Goal: Task Accomplishment & Management: Complete application form

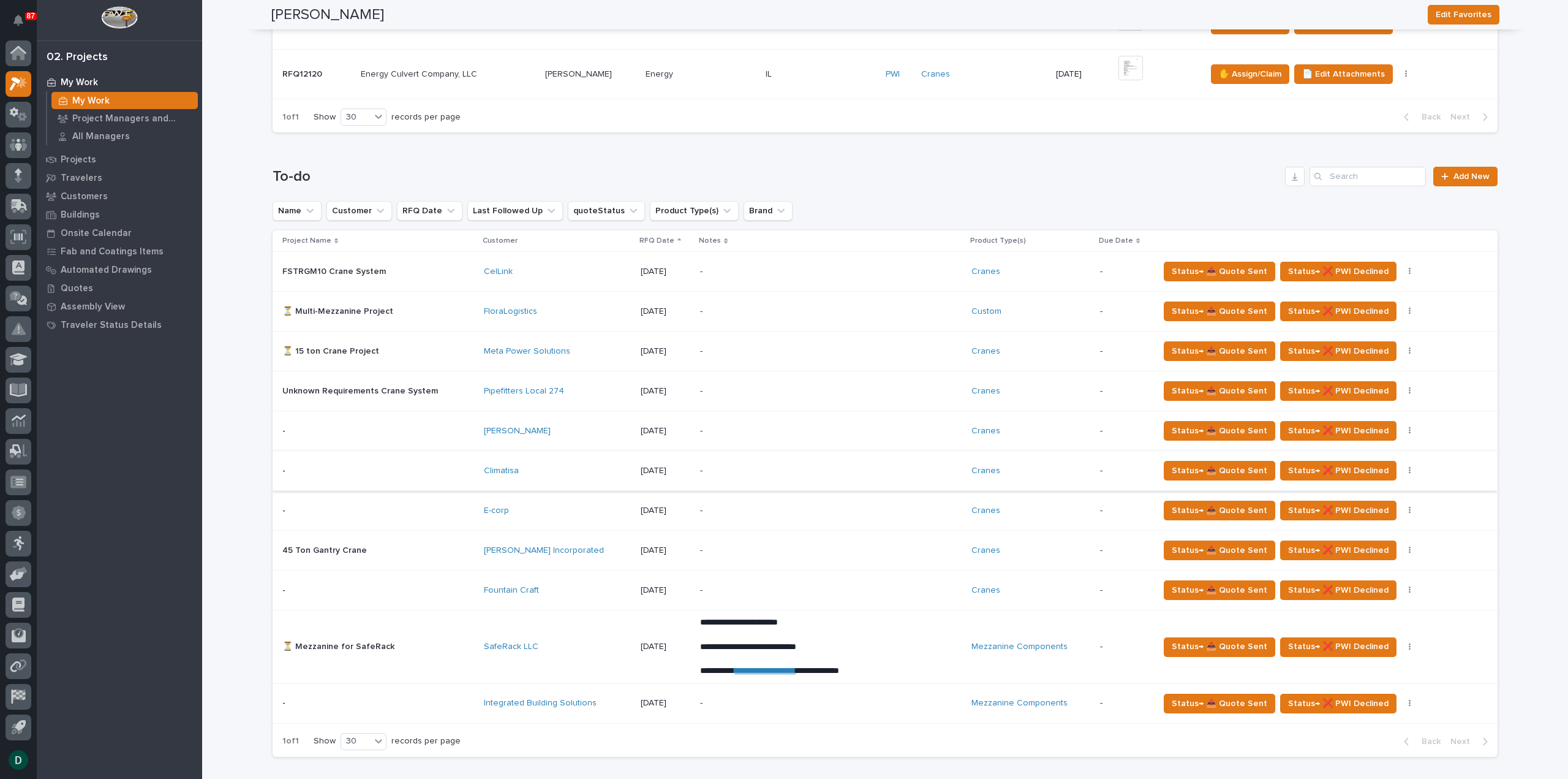
scroll to position [613, 0]
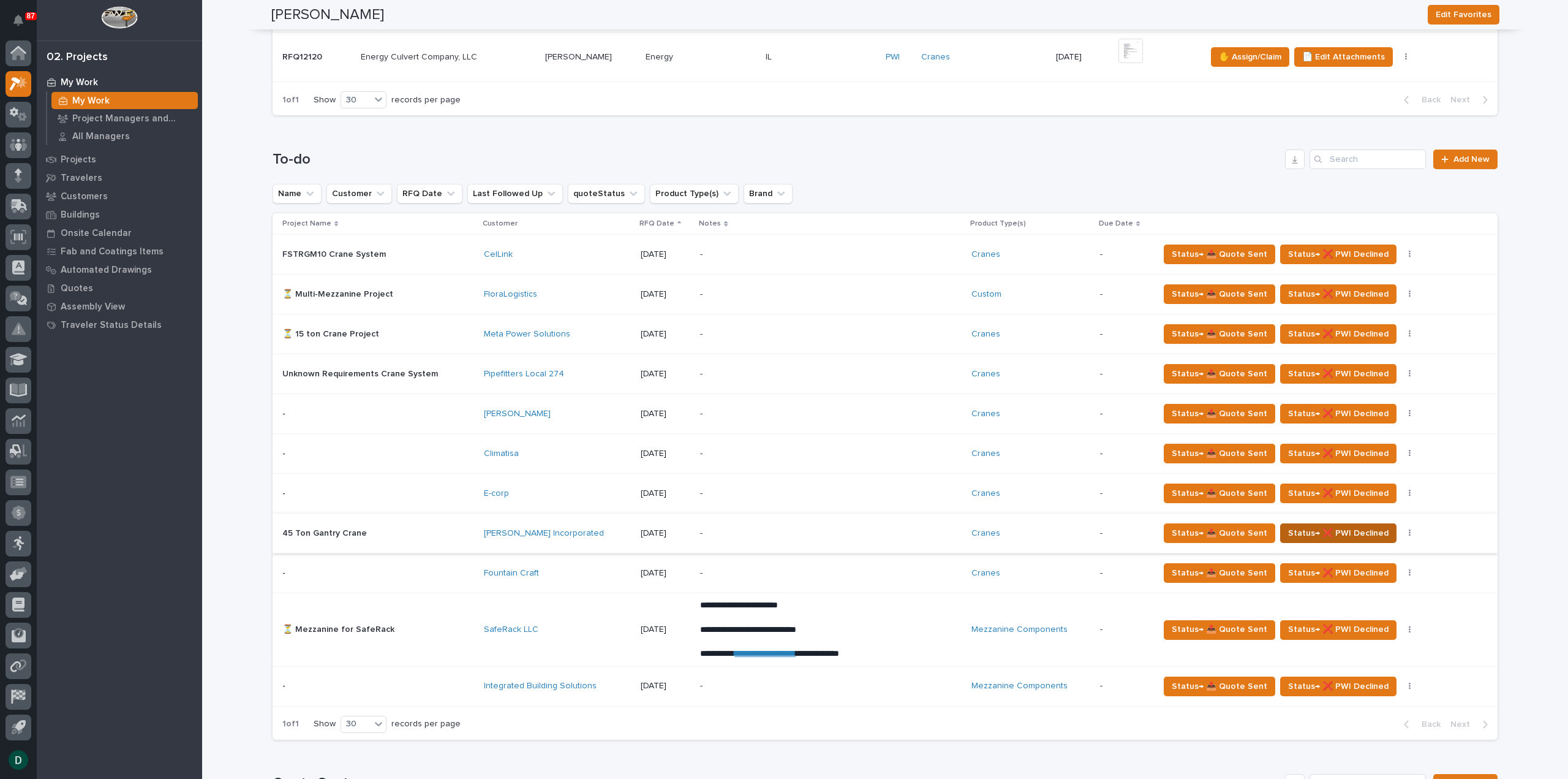
click at [1317, 527] on span "Status→ ❌ PWI Declined" at bounding box center [1339, 533] width 101 height 15
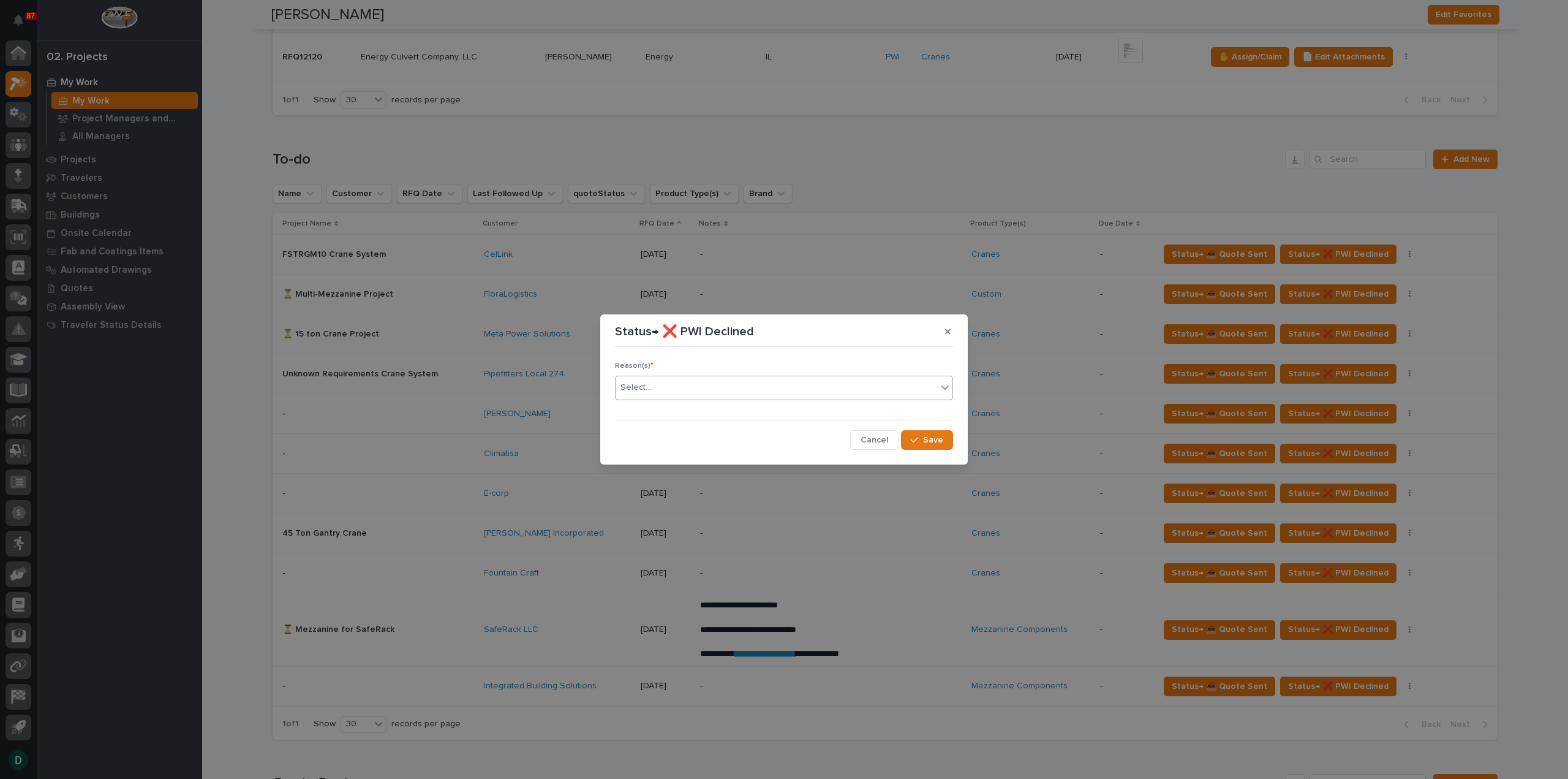
click at [724, 394] on div "Select..." at bounding box center [776, 388] width 321 height 20
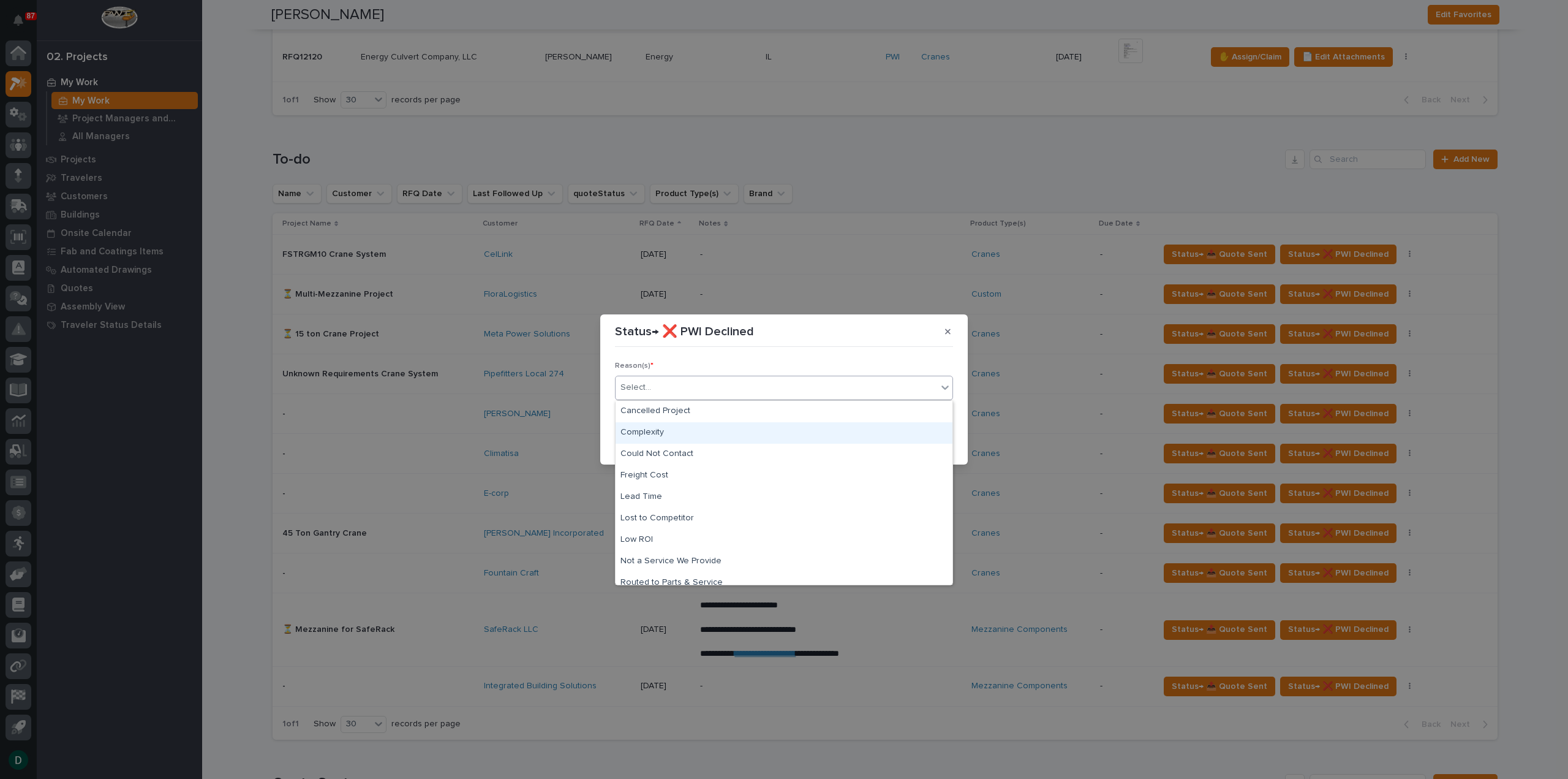
click at [697, 429] on div "Complexity" at bounding box center [784, 433] width 337 height 21
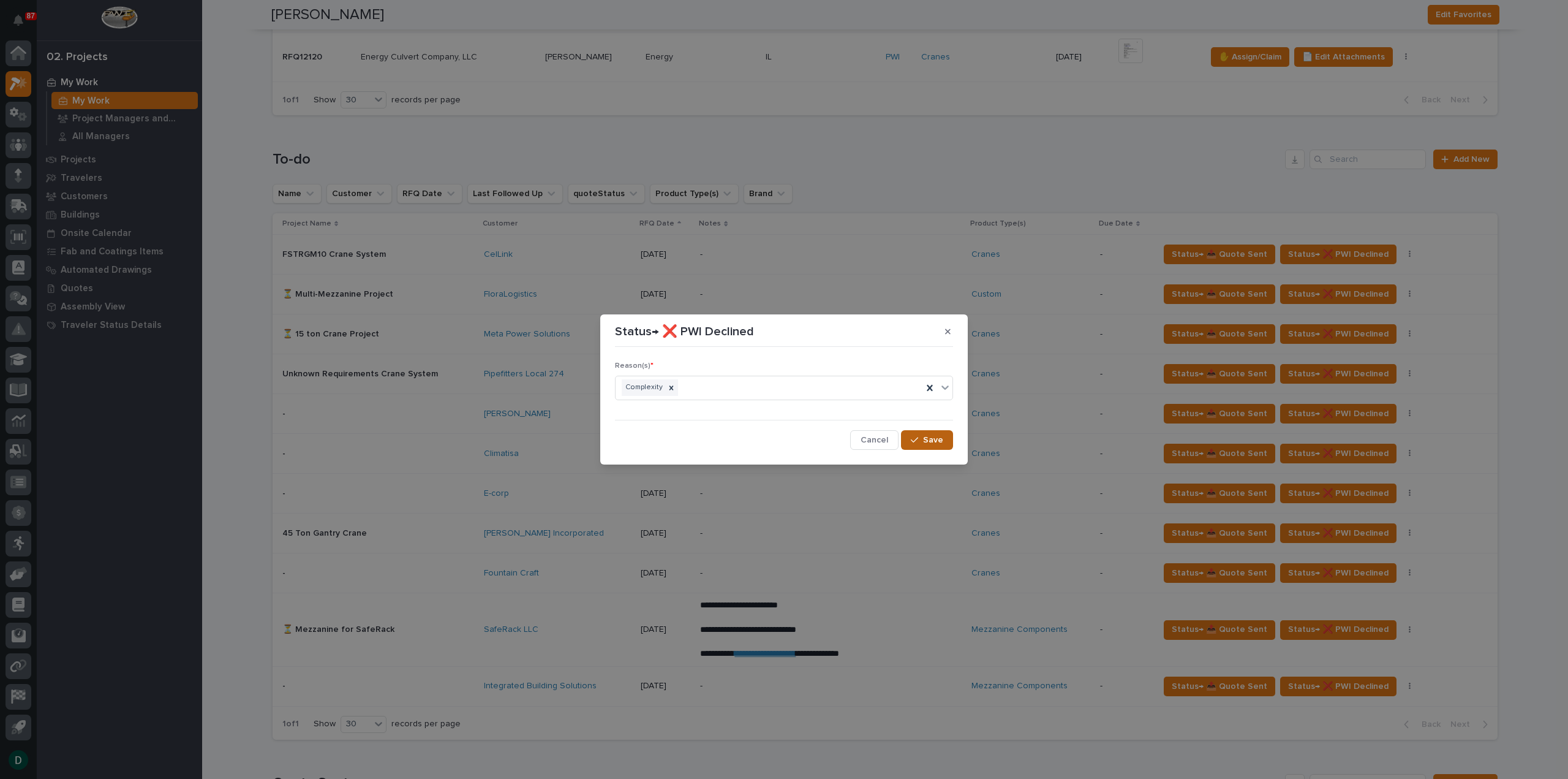
click at [930, 444] on span "Save" at bounding box center [933, 440] width 20 height 11
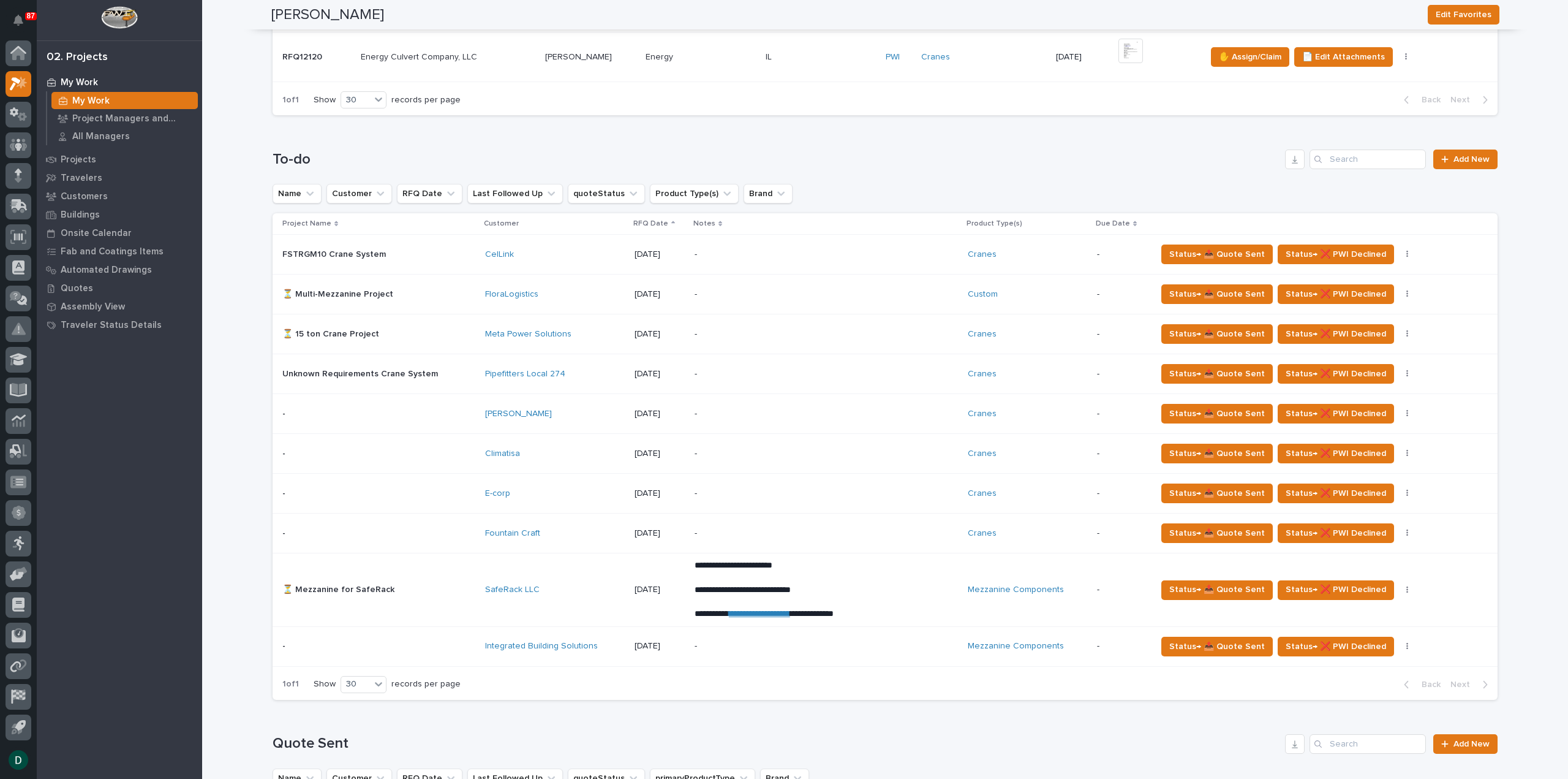
click at [460, 644] on p at bounding box center [379, 646] width 193 height 11
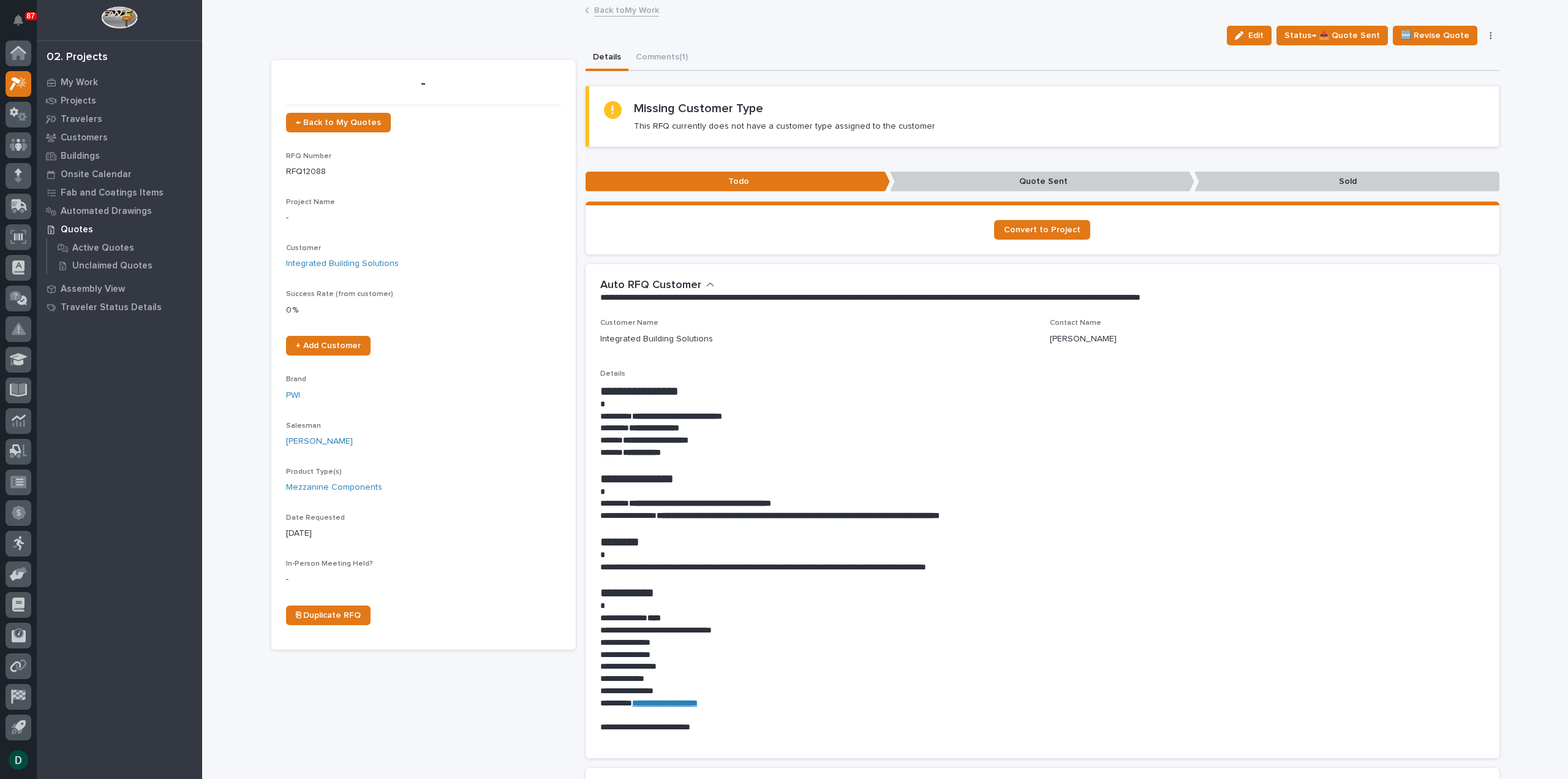
click at [632, 13] on link "Back to My Work" at bounding box center [626, 9] width 65 height 14
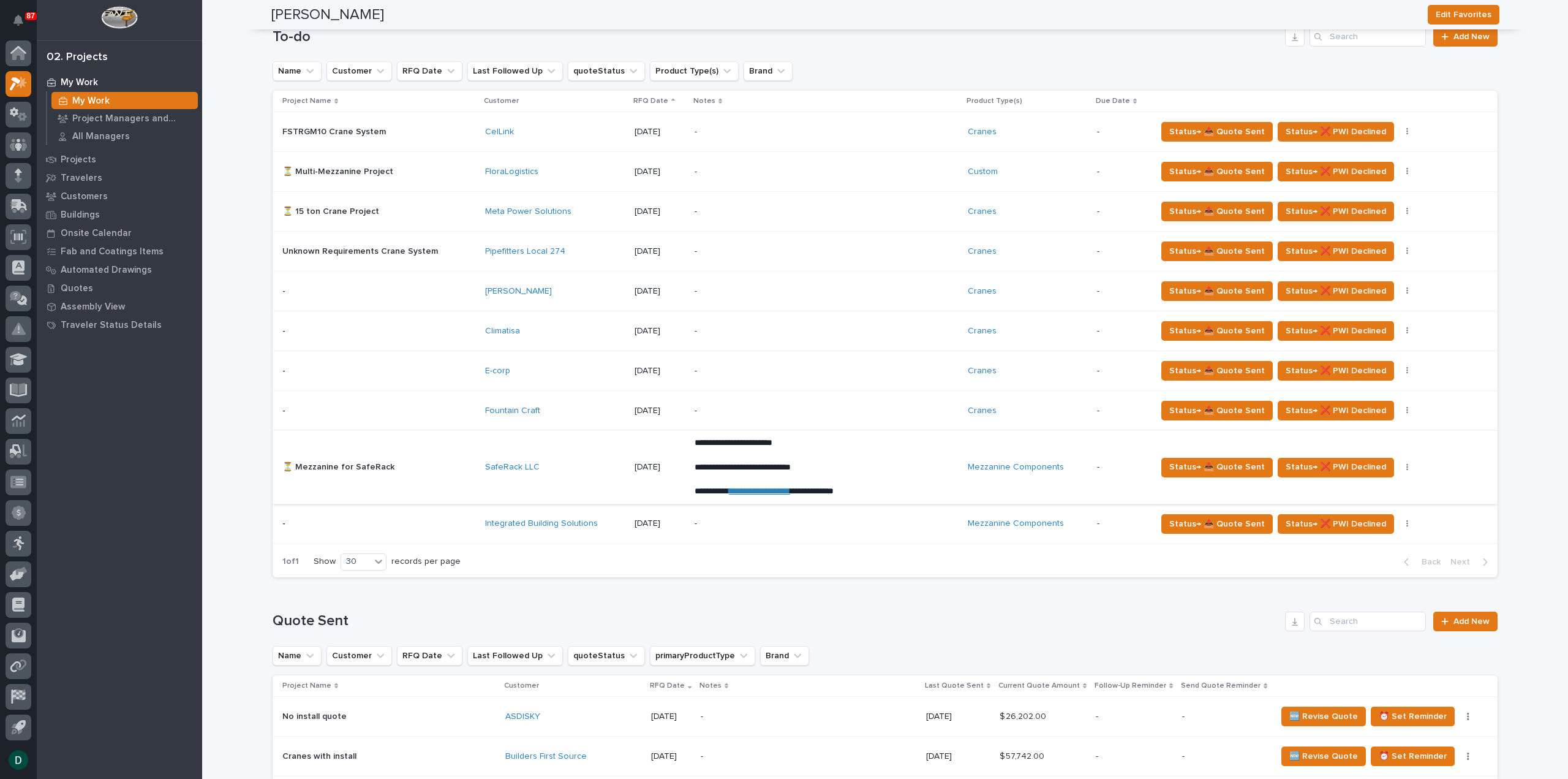
scroll to position [735, 0]
click at [457, 410] on p at bounding box center [379, 411] width 193 height 11
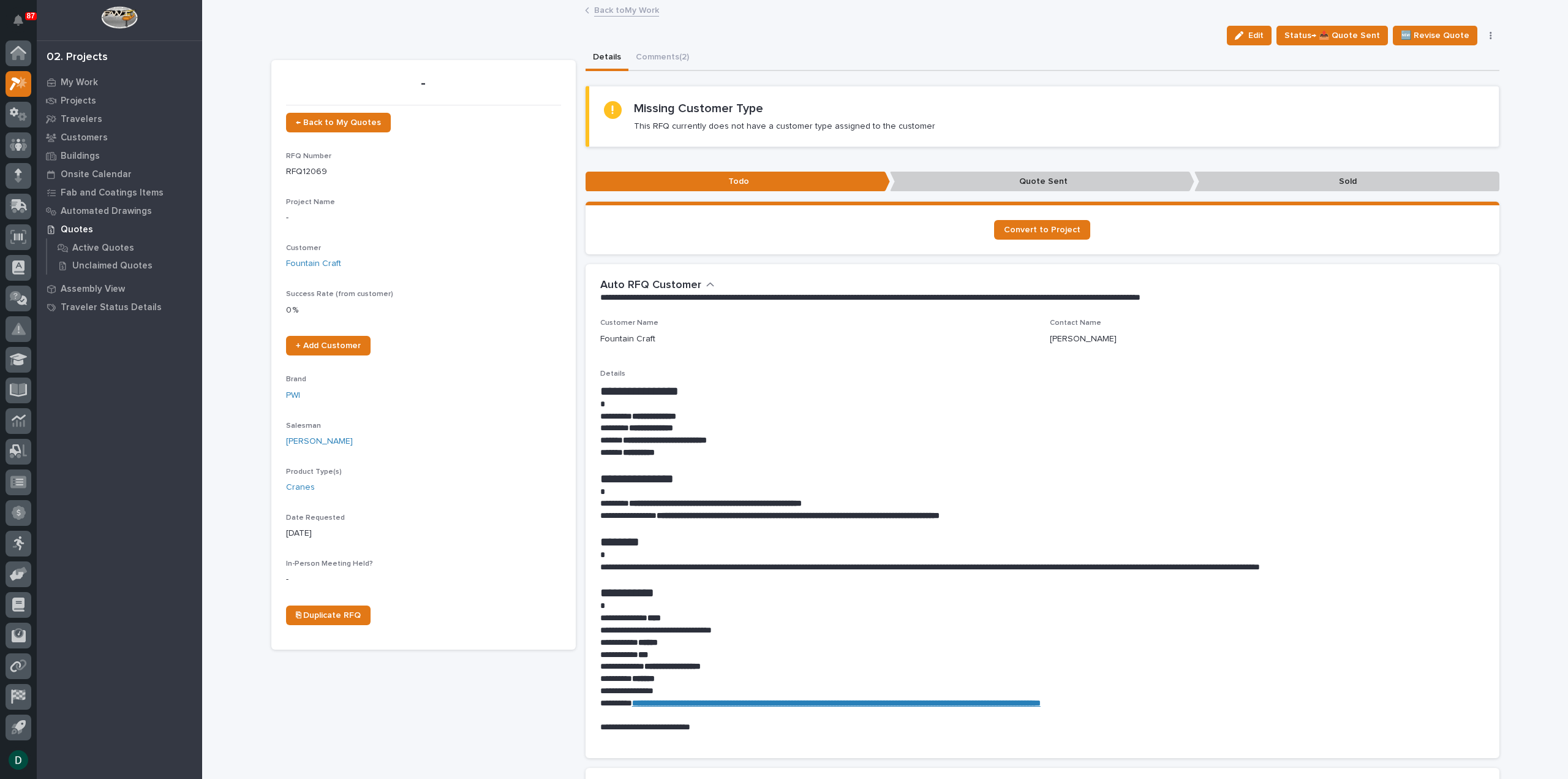
click at [642, 7] on link "Back to My Work" at bounding box center [626, 9] width 65 height 14
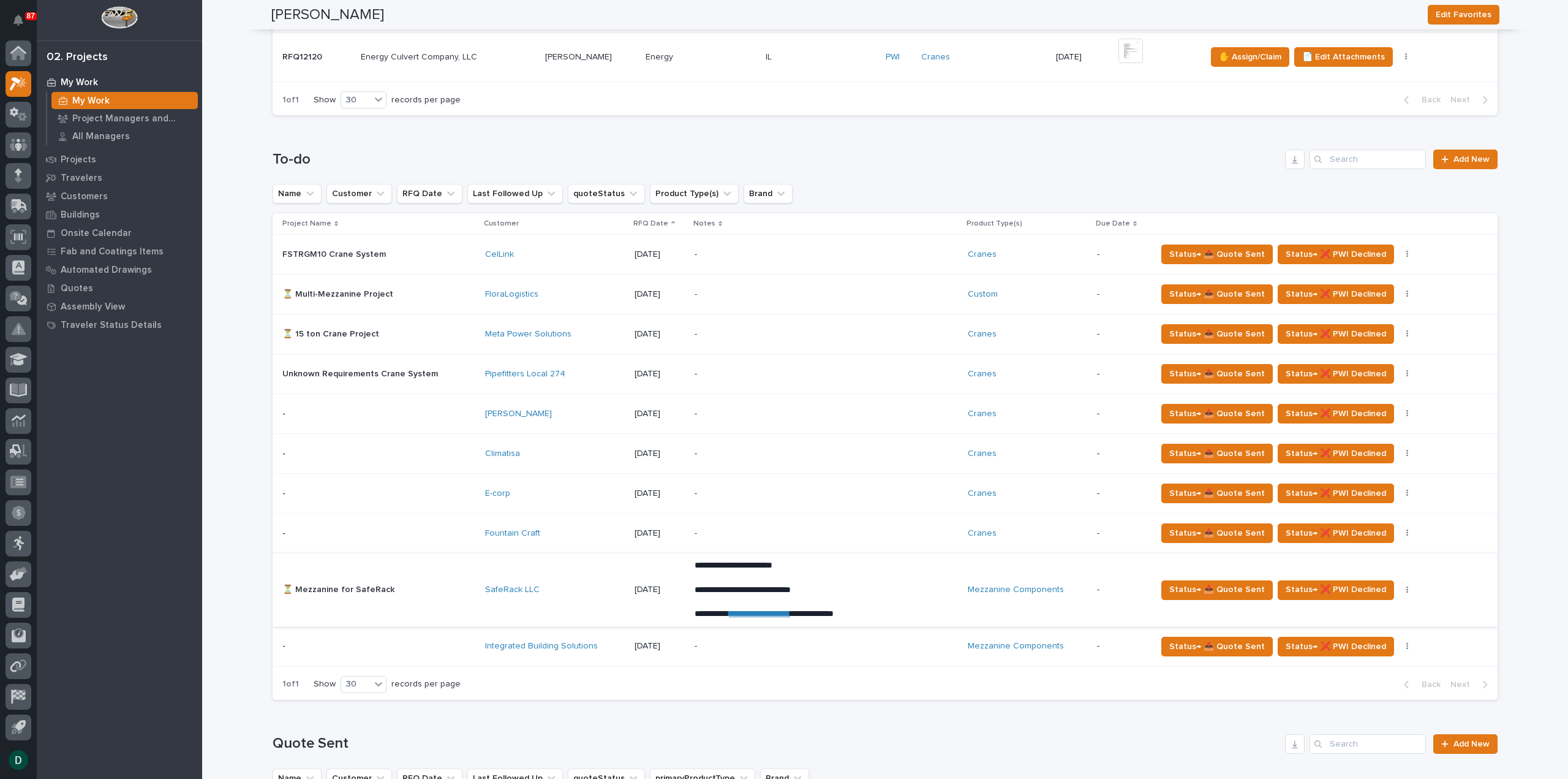
scroll to position [674, 0]
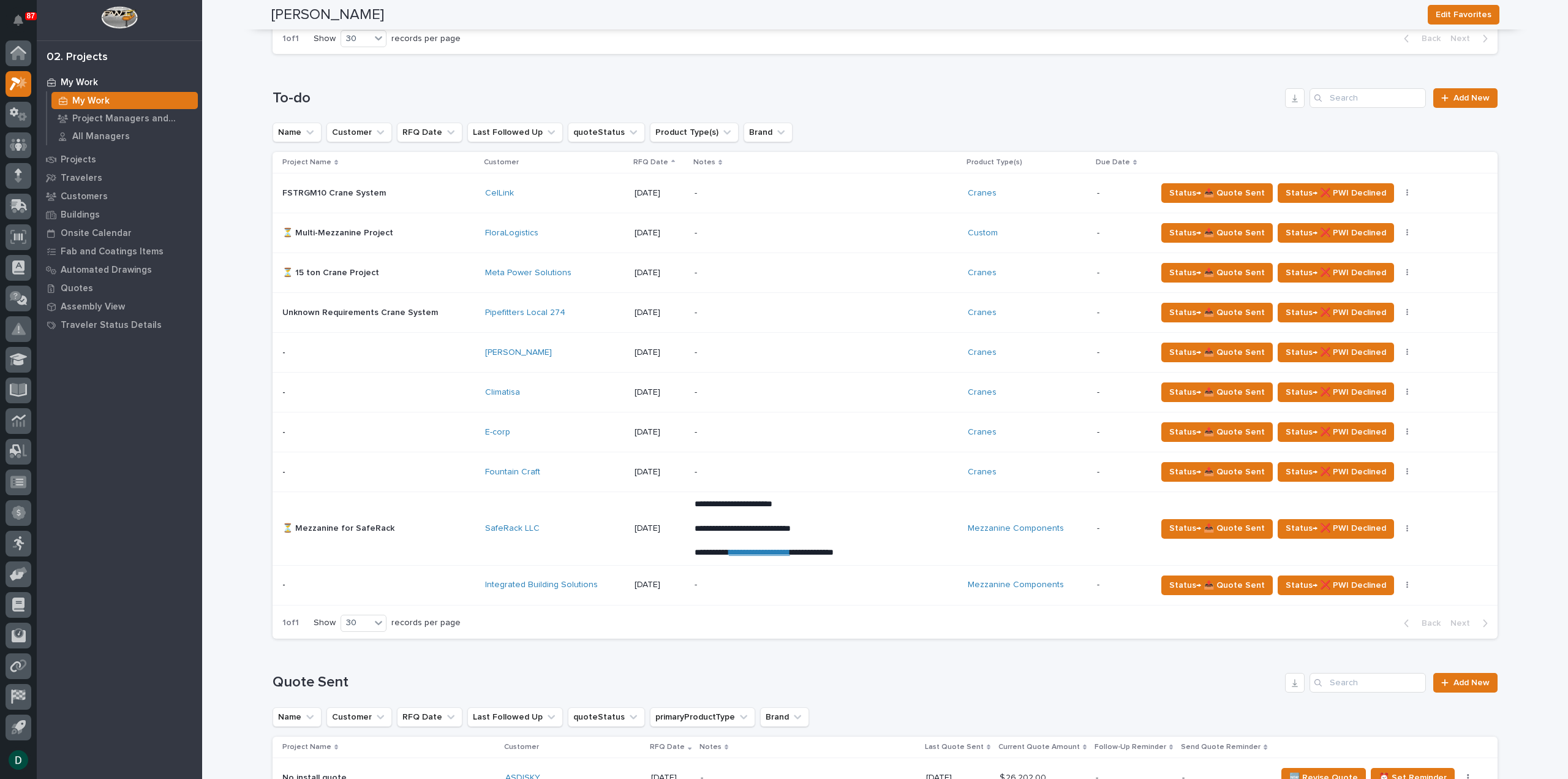
click at [452, 437] on div "- -" at bounding box center [379, 432] width 193 height 20
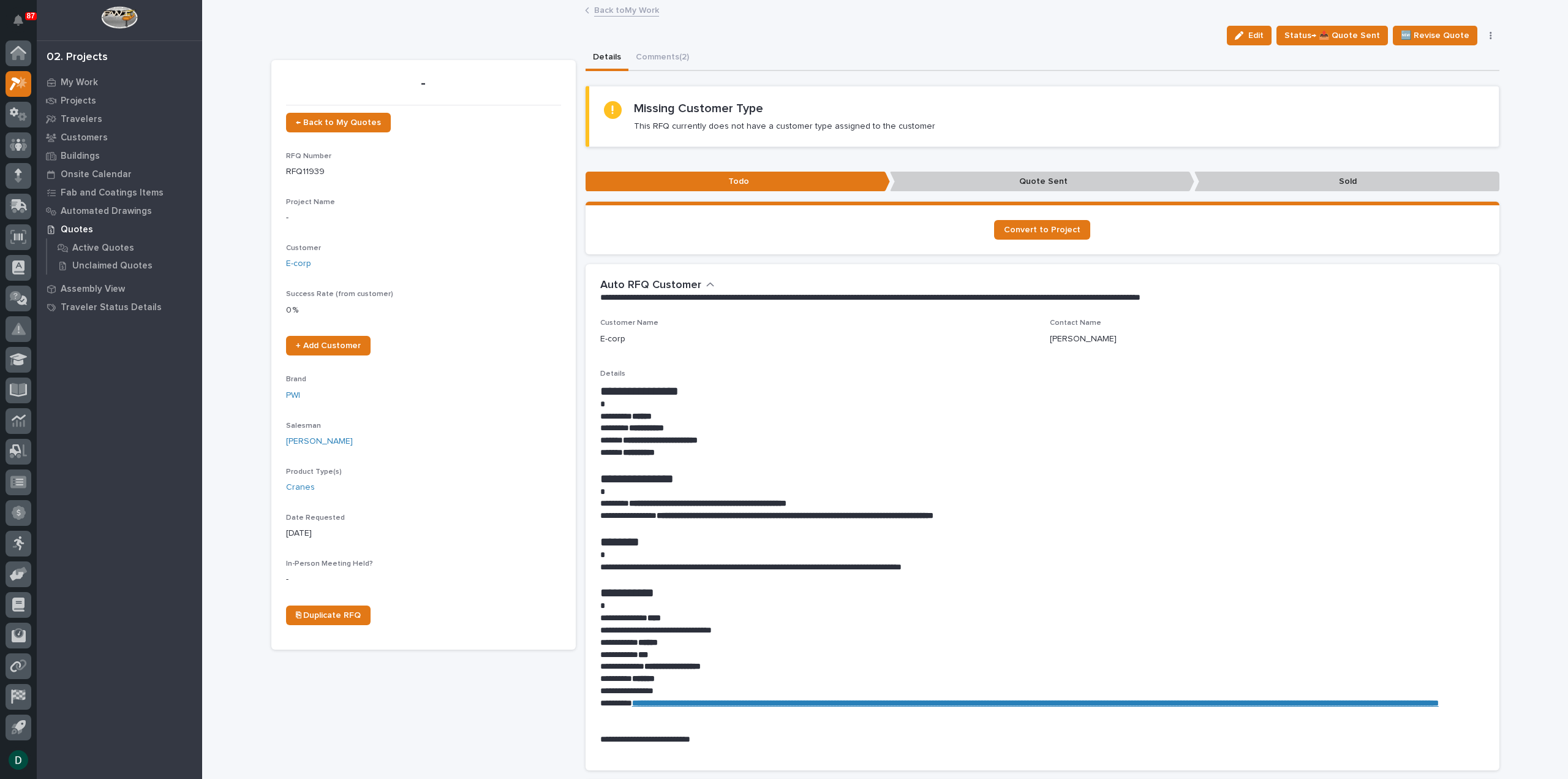
click at [626, 6] on link "Back to My Work" at bounding box center [626, 9] width 65 height 14
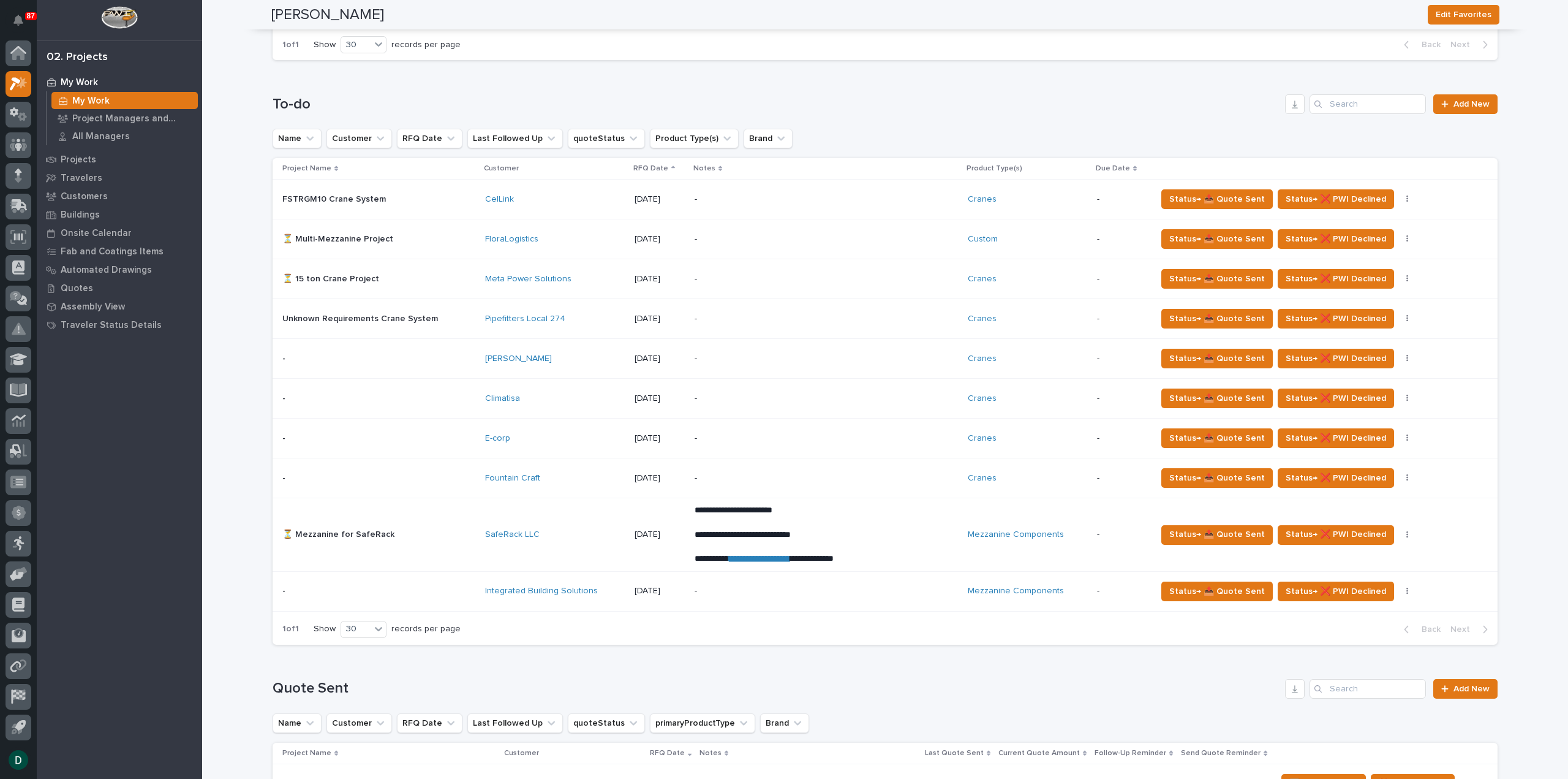
scroll to position [796, 0]
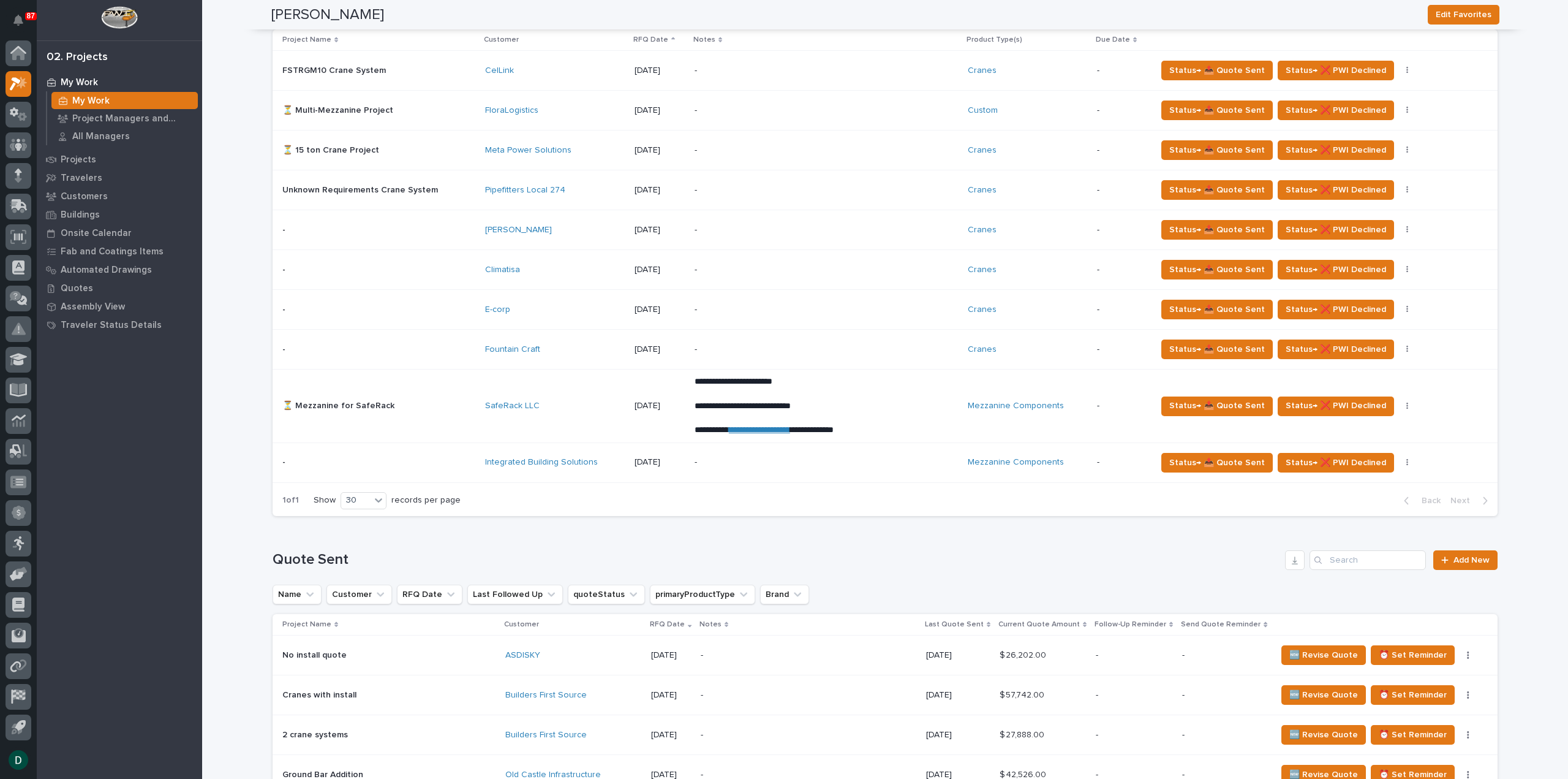
click at [451, 463] on p at bounding box center [379, 462] width 193 height 11
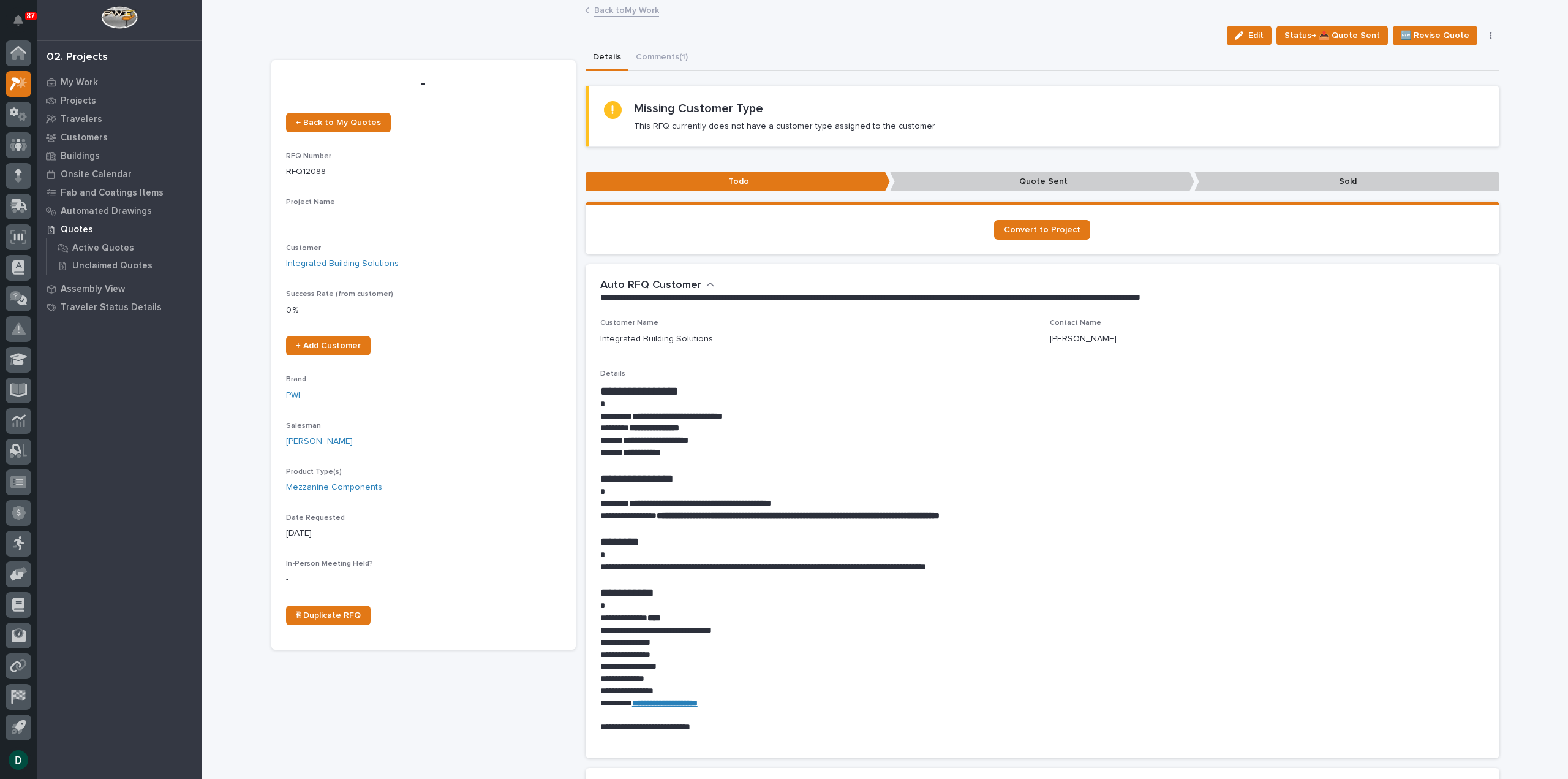
click at [648, 8] on link "Back to My Work" at bounding box center [626, 9] width 65 height 14
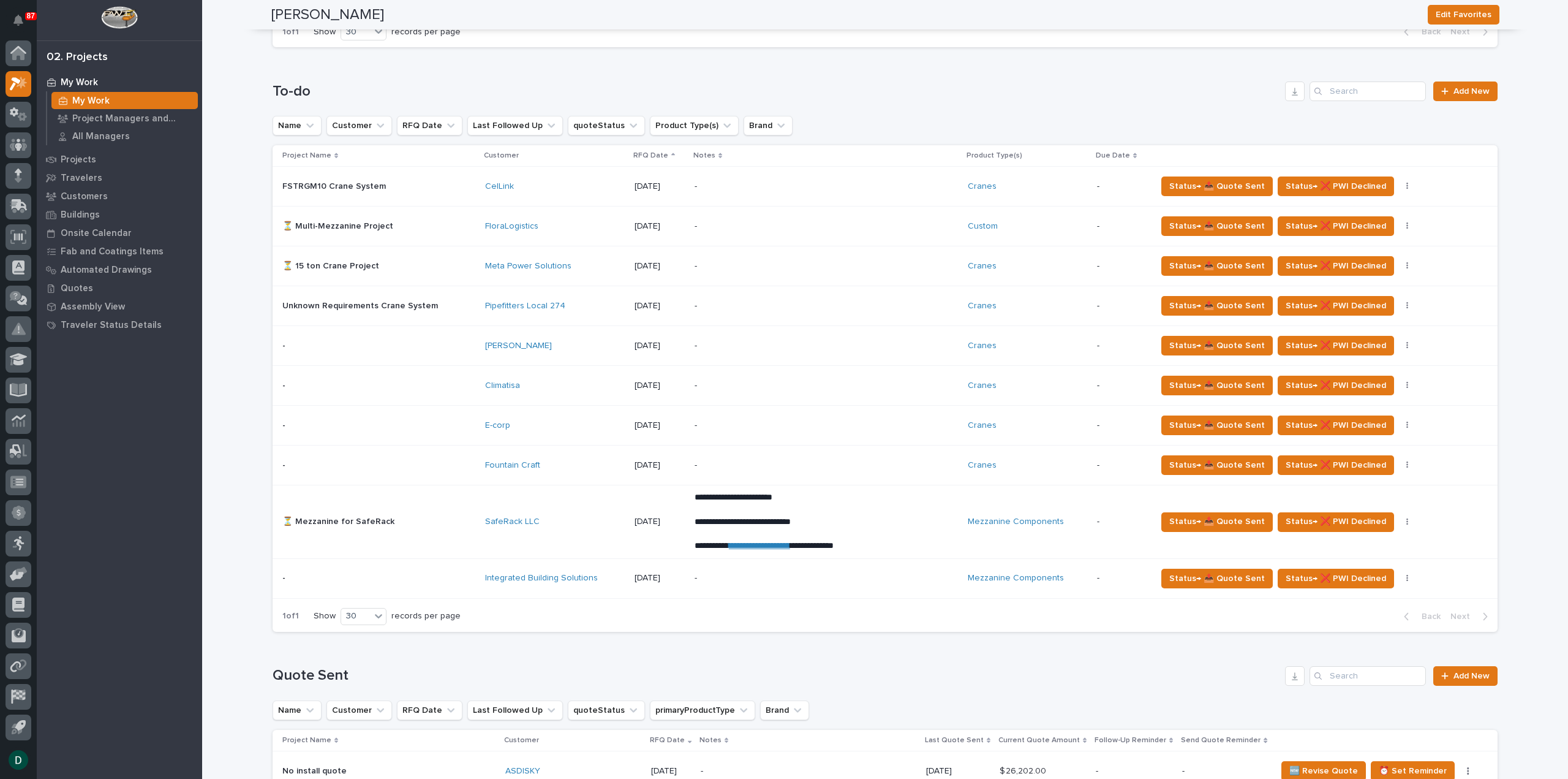
scroll to position [674, 0]
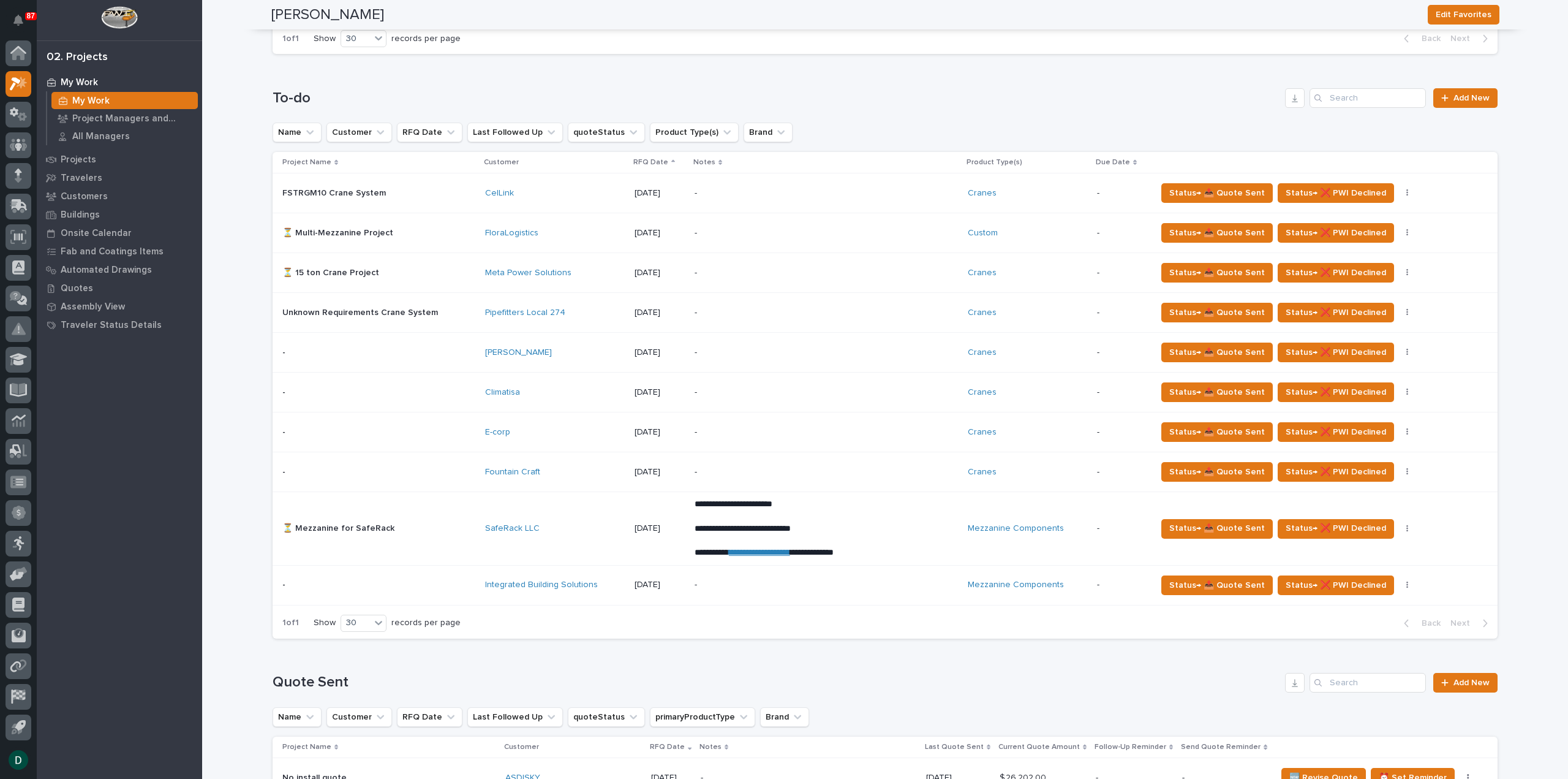
click at [460, 581] on p at bounding box center [379, 585] width 193 height 11
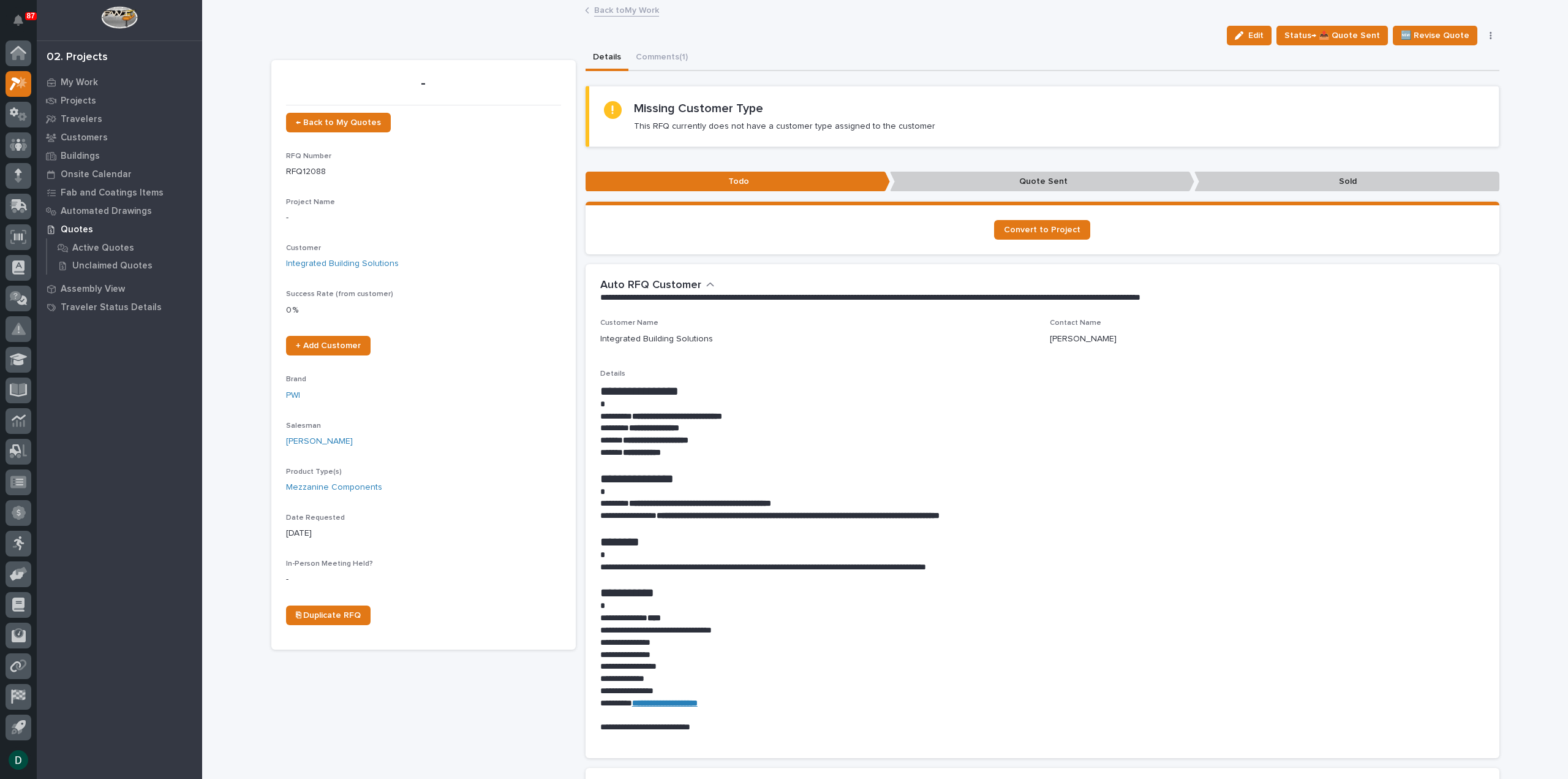
click at [940, 586] on h1 "**********" at bounding box center [1042, 592] width 885 height 15
click at [701, 564] on p "**********" at bounding box center [1042, 568] width 885 height 12
click at [689, 546] on h1 "********" at bounding box center [1042, 541] width 885 height 15
click at [632, 11] on link "Back to My Work" at bounding box center [626, 9] width 65 height 14
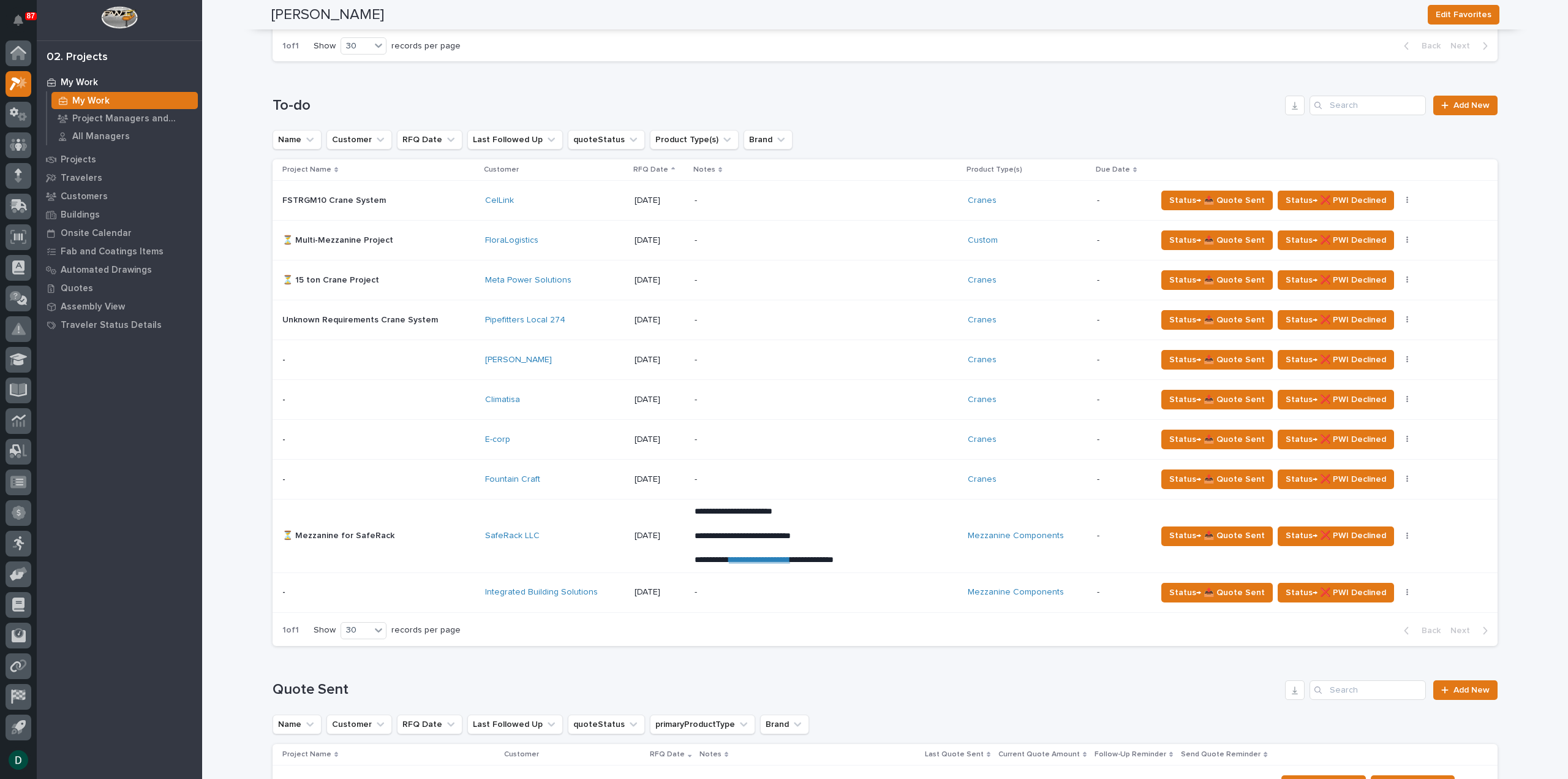
scroll to position [674, 0]
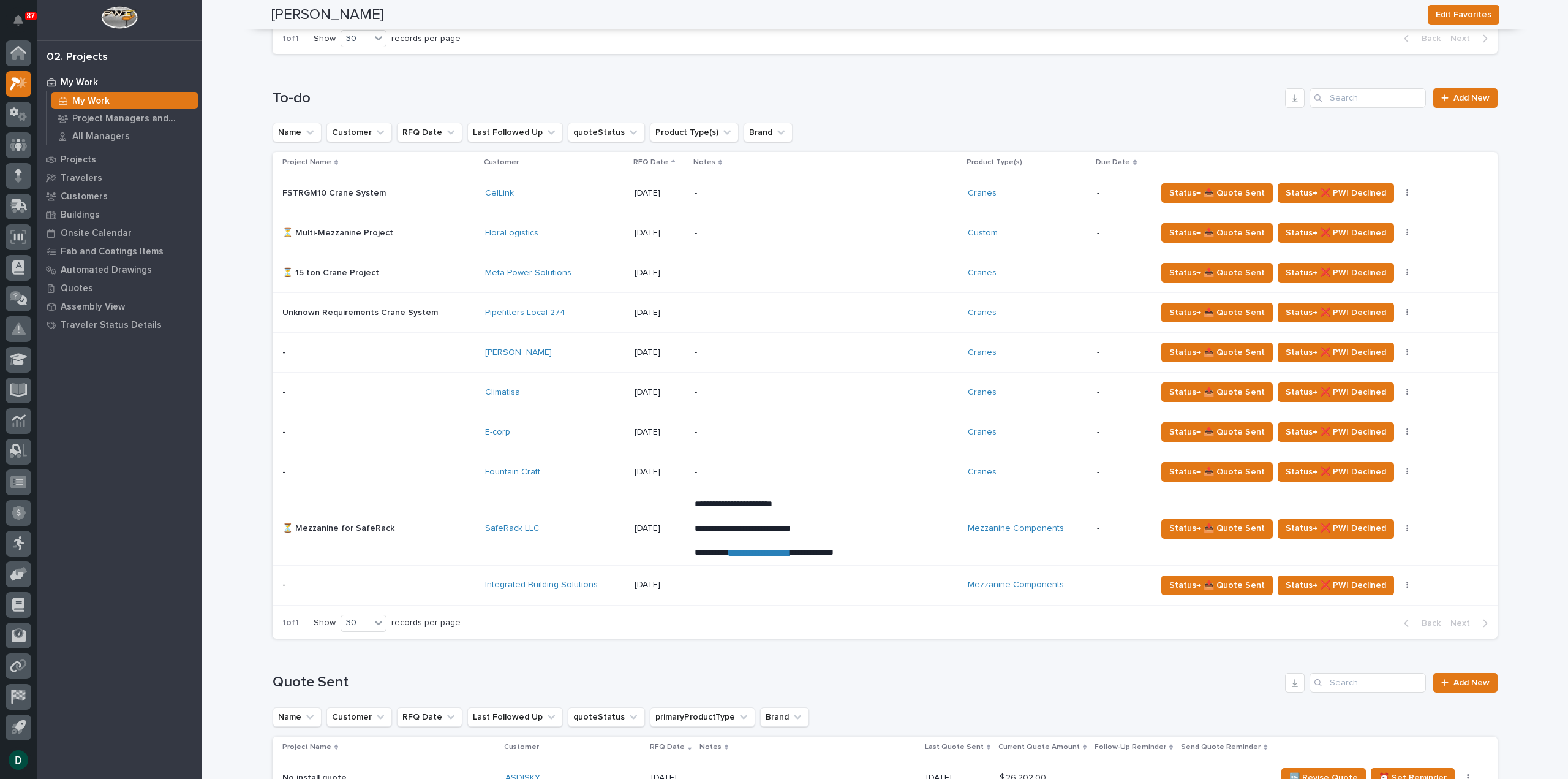
click at [455, 432] on p at bounding box center [379, 433] width 193 height 11
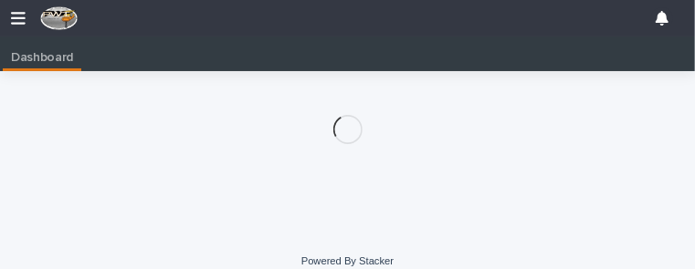
scroll to position [0, 8]
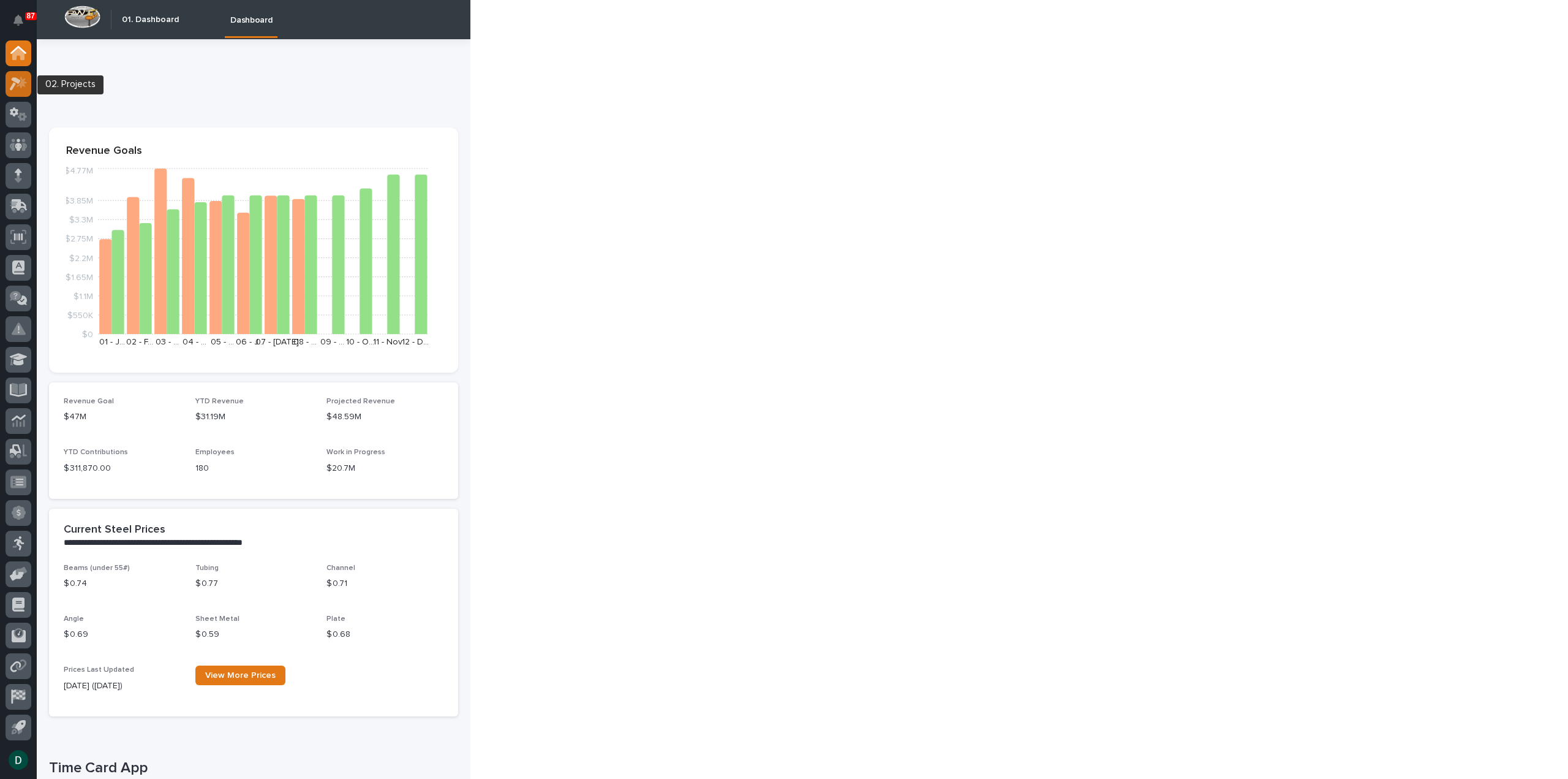
click at [25, 89] on icon at bounding box center [19, 83] width 17 height 14
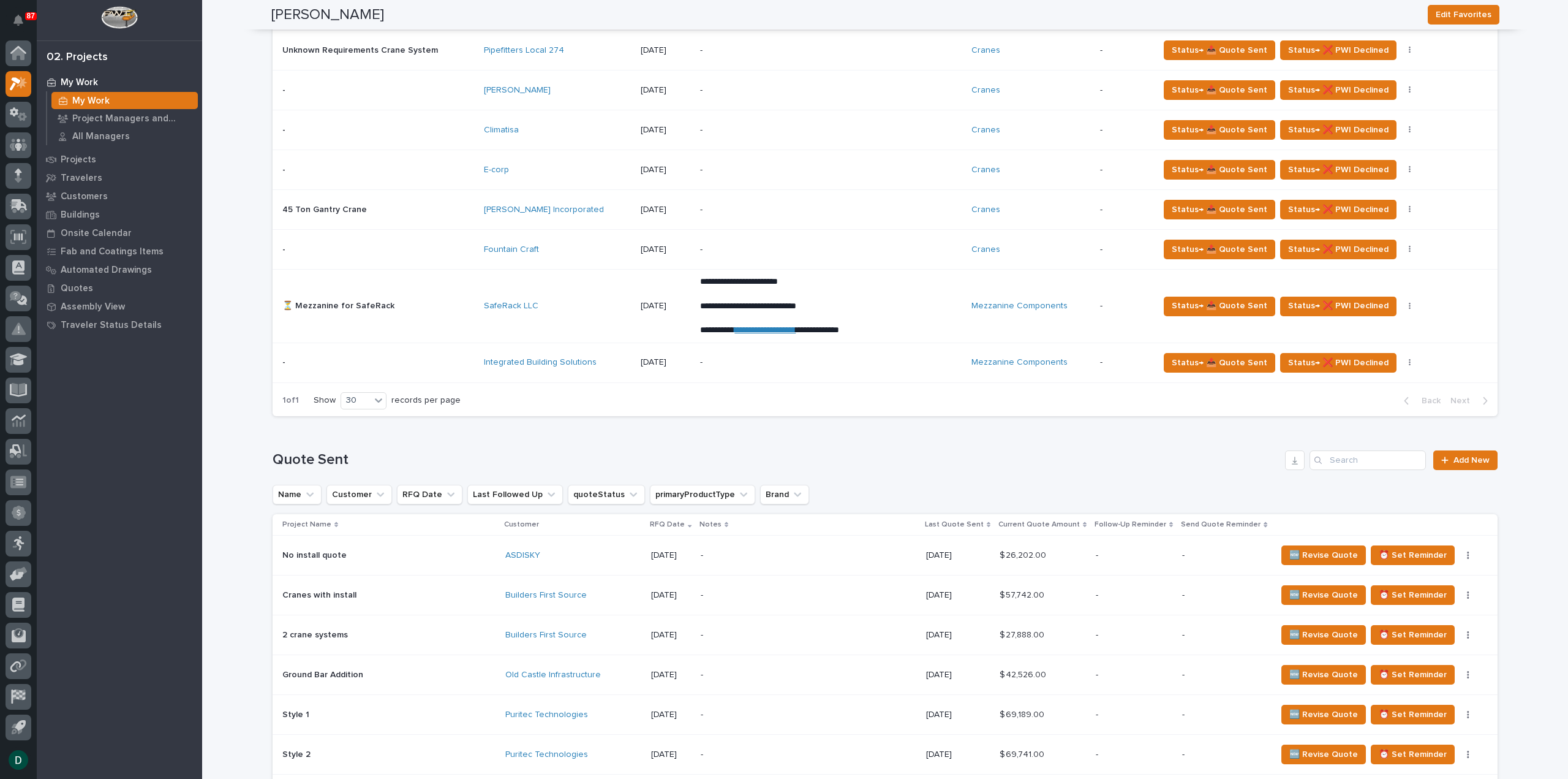
scroll to position [980, 0]
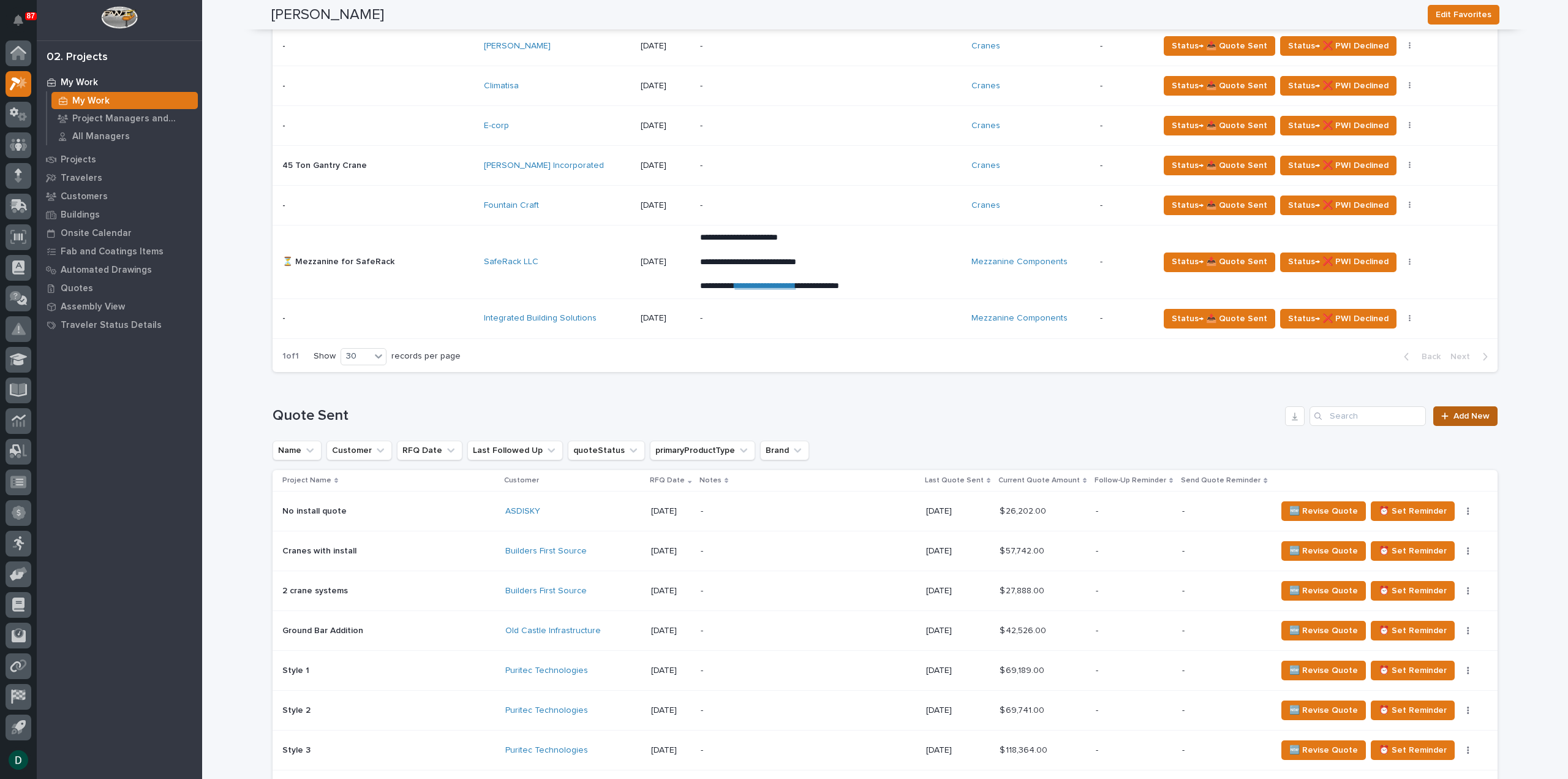
click at [465, 180] on span "Add New" at bounding box center [1471, 416] width 36 height 9
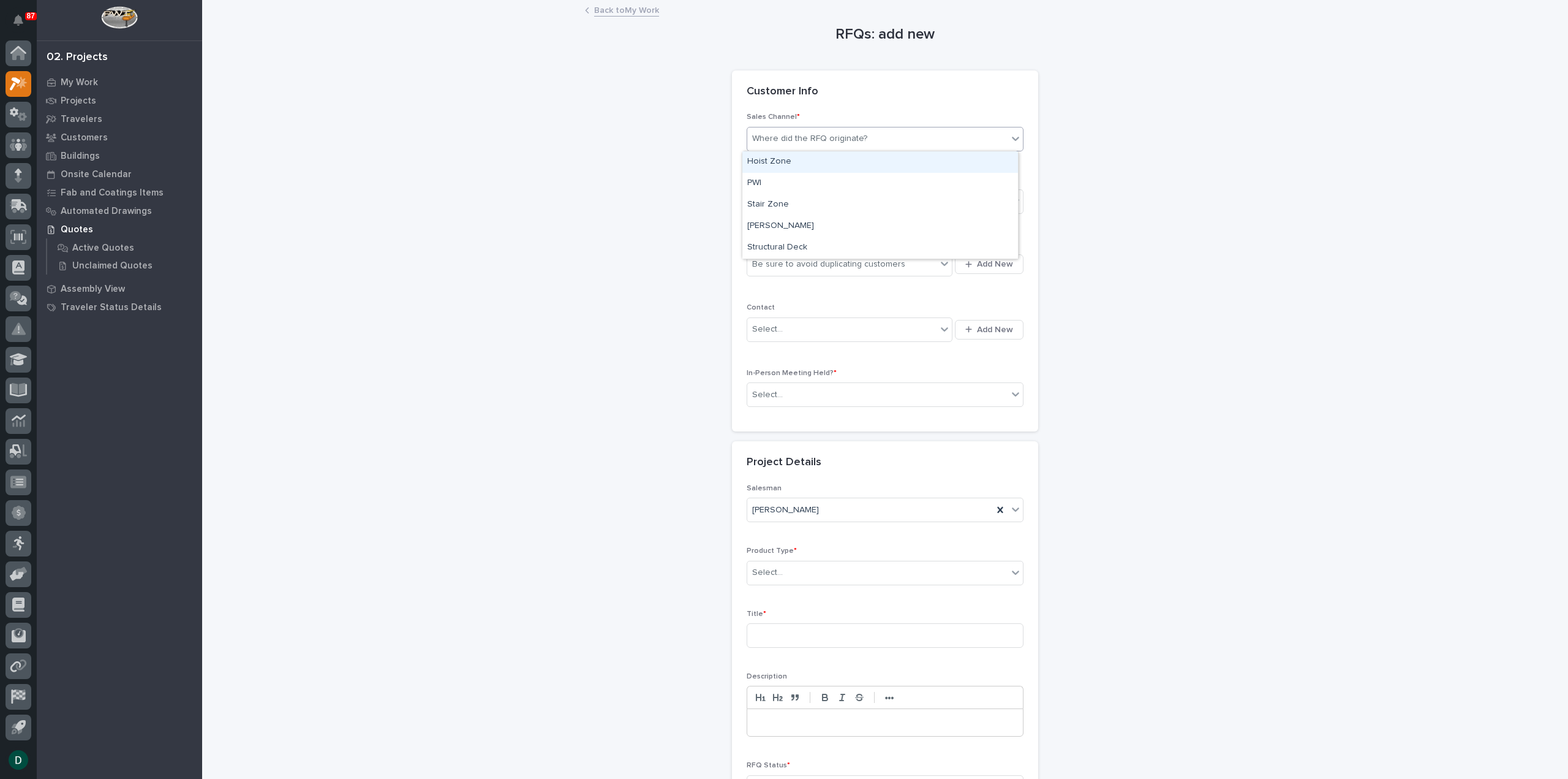
click at [465, 143] on div "Where did the RFQ originate?" at bounding box center [809, 138] width 115 height 13
click at [465, 178] on div "PWI" at bounding box center [880, 184] width 276 height 21
click at [465, 180] on div "Select..." at bounding box center [877, 202] width 260 height 20
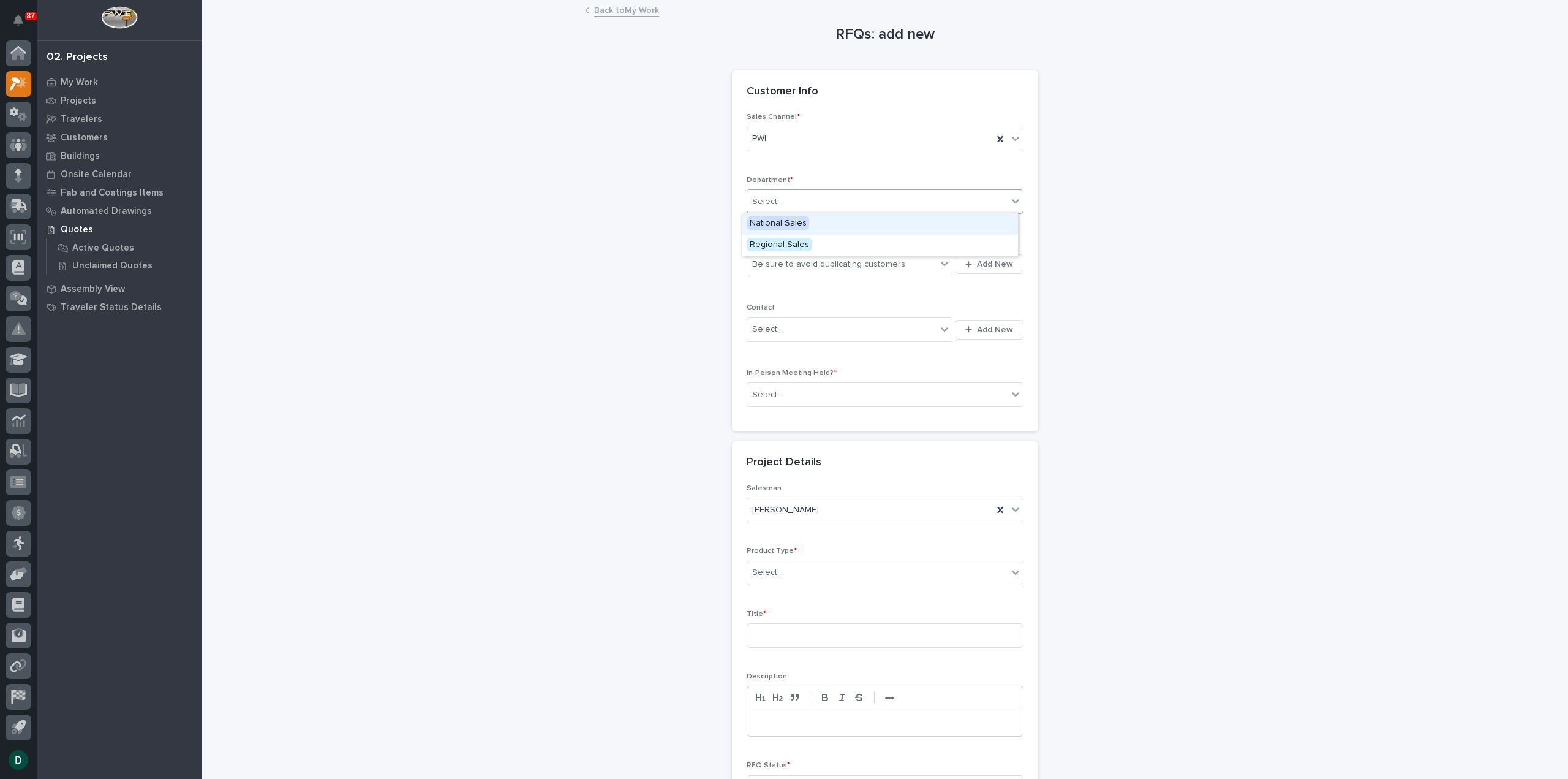
click at [465, 180] on div "National Sales" at bounding box center [880, 224] width 276 height 21
click at [465, 180] on div "Be sure to avoid duplicating customers" at bounding box center [828, 264] width 153 height 13
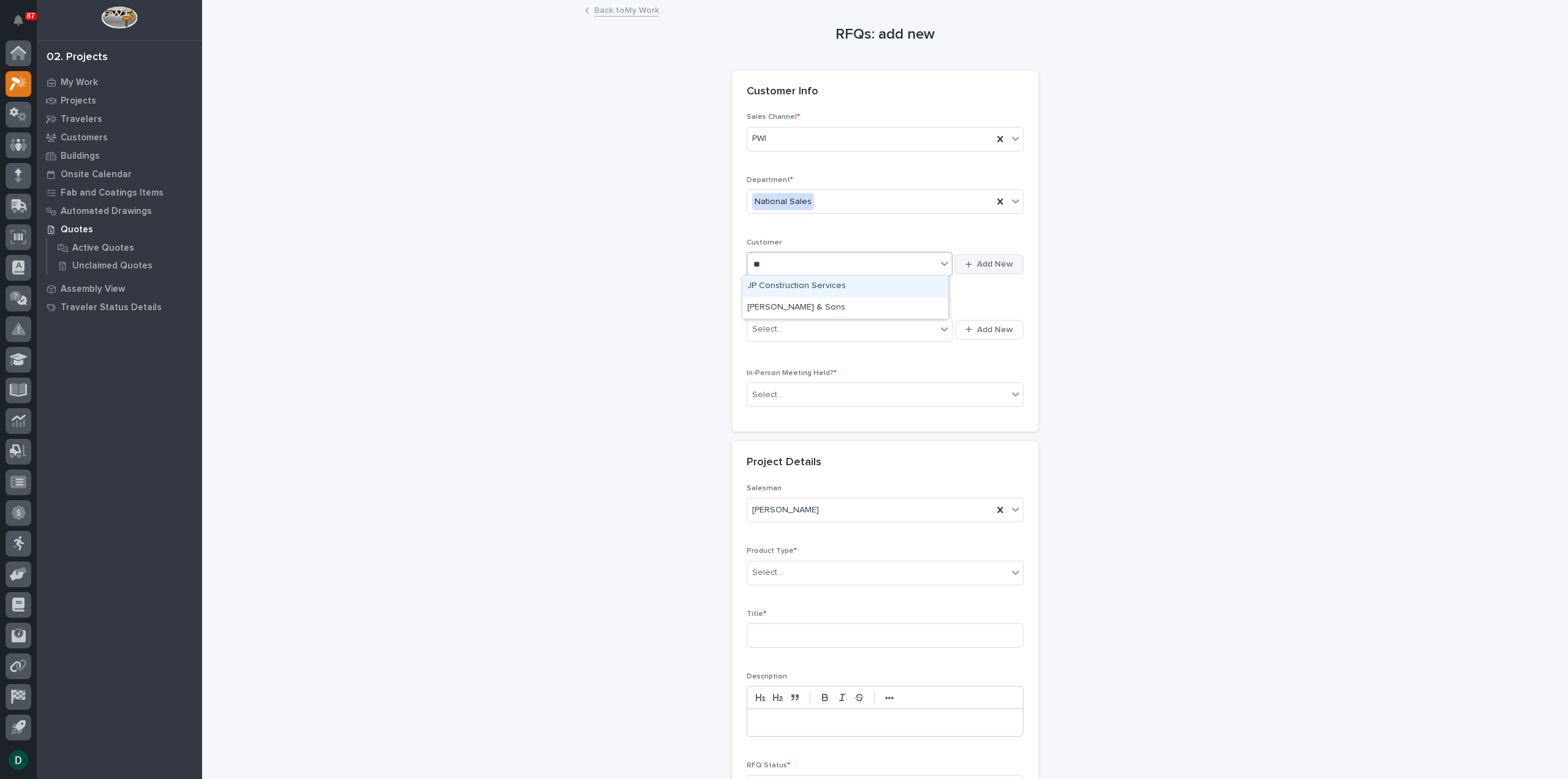
type input "**"
click at [465, 180] on span "Add New" at bounding box center [995, 264] width 36 height 11
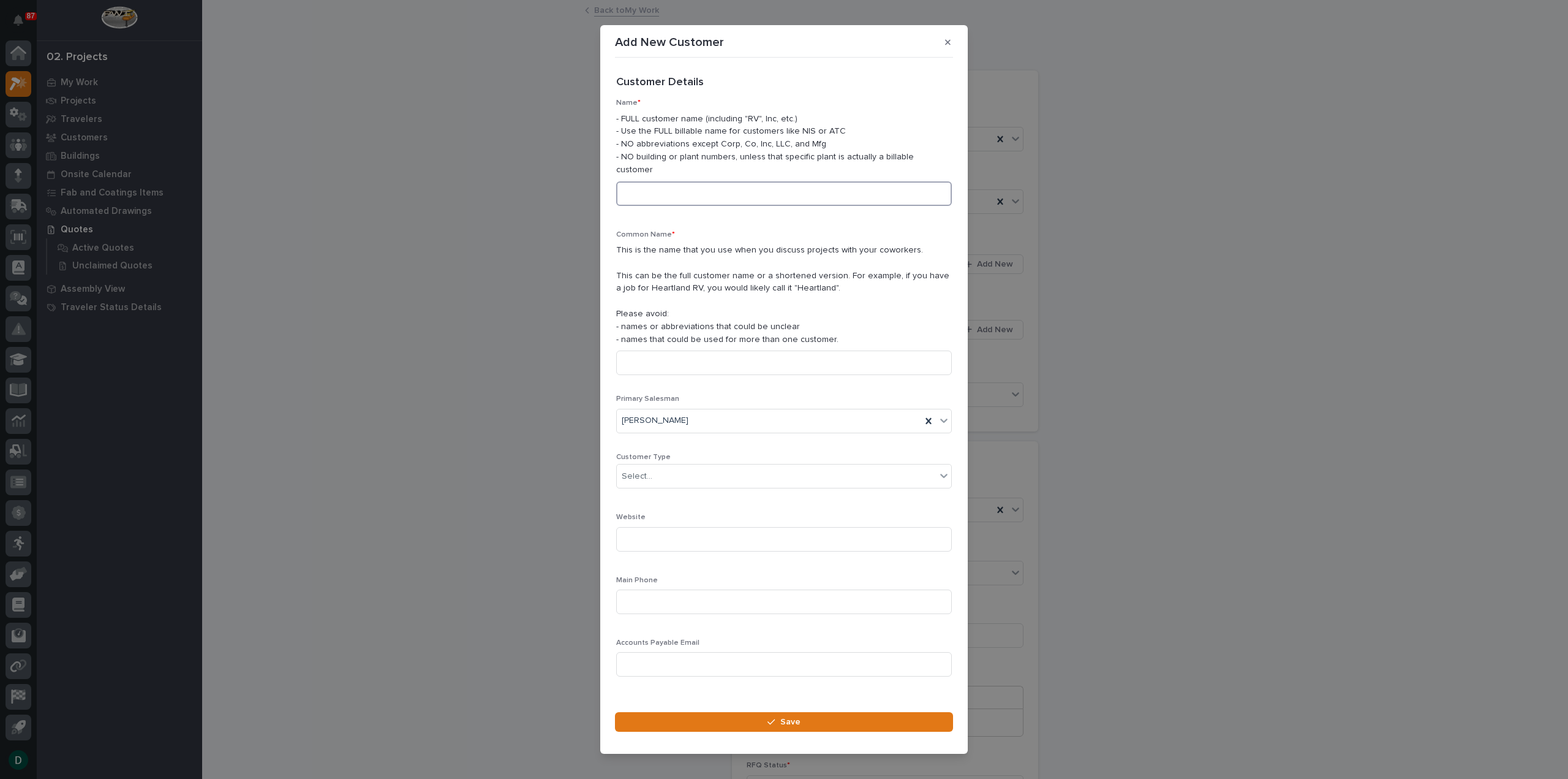
click at [465, 180] on input at bounding box center [784, 193] width 335 height 25
type input "JP Solutions"
click at [465, 180] on input at bounding box center [784, 362] width 335 height 25
type input "JP Solutions"
click at [465, 180] on div "Select..." at bounding box center [777, 476] width 319 height 20
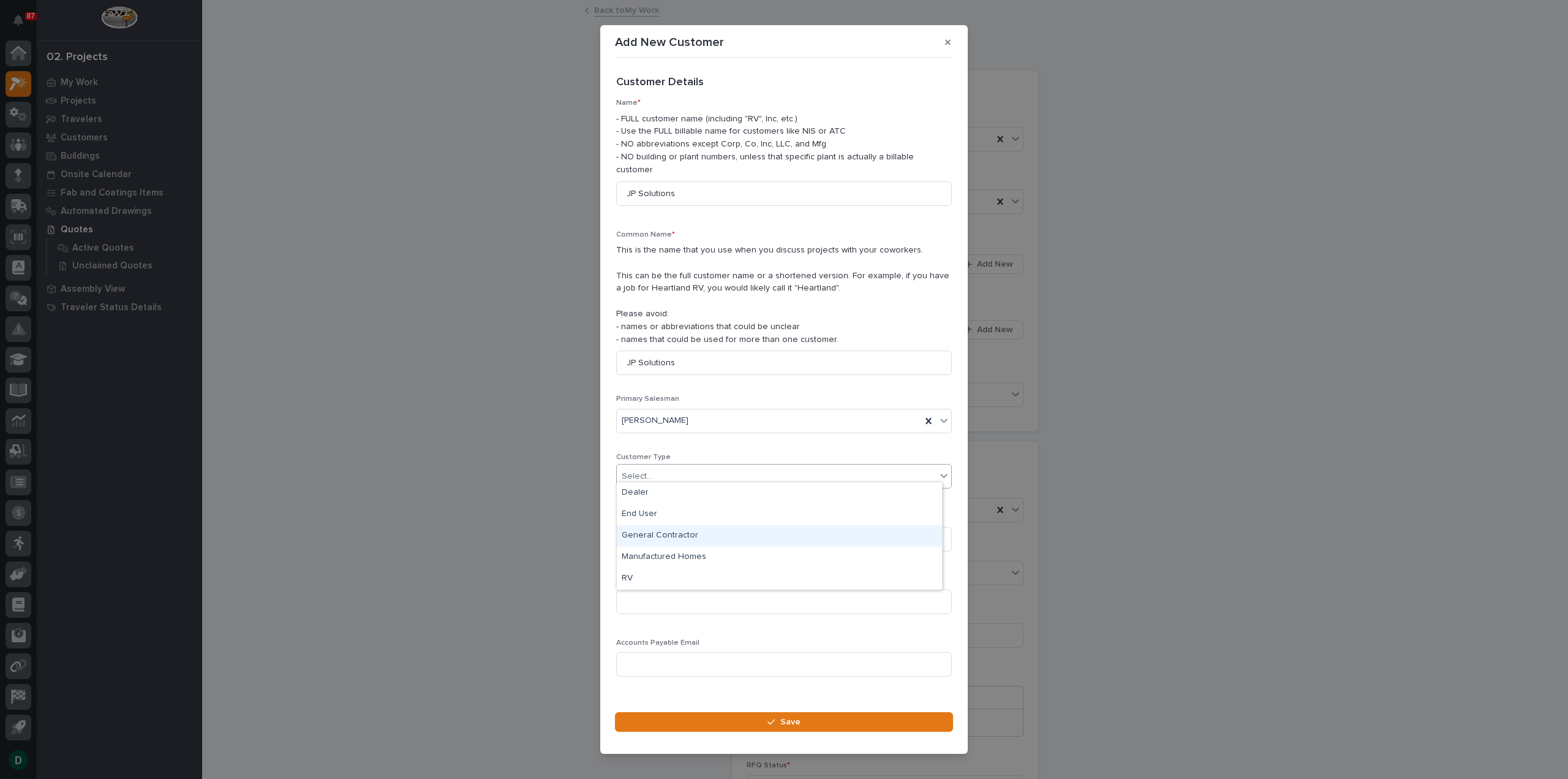
click at [465, 180] on div "General Contractor" at bounding box center [779, 536] width 325 height 21
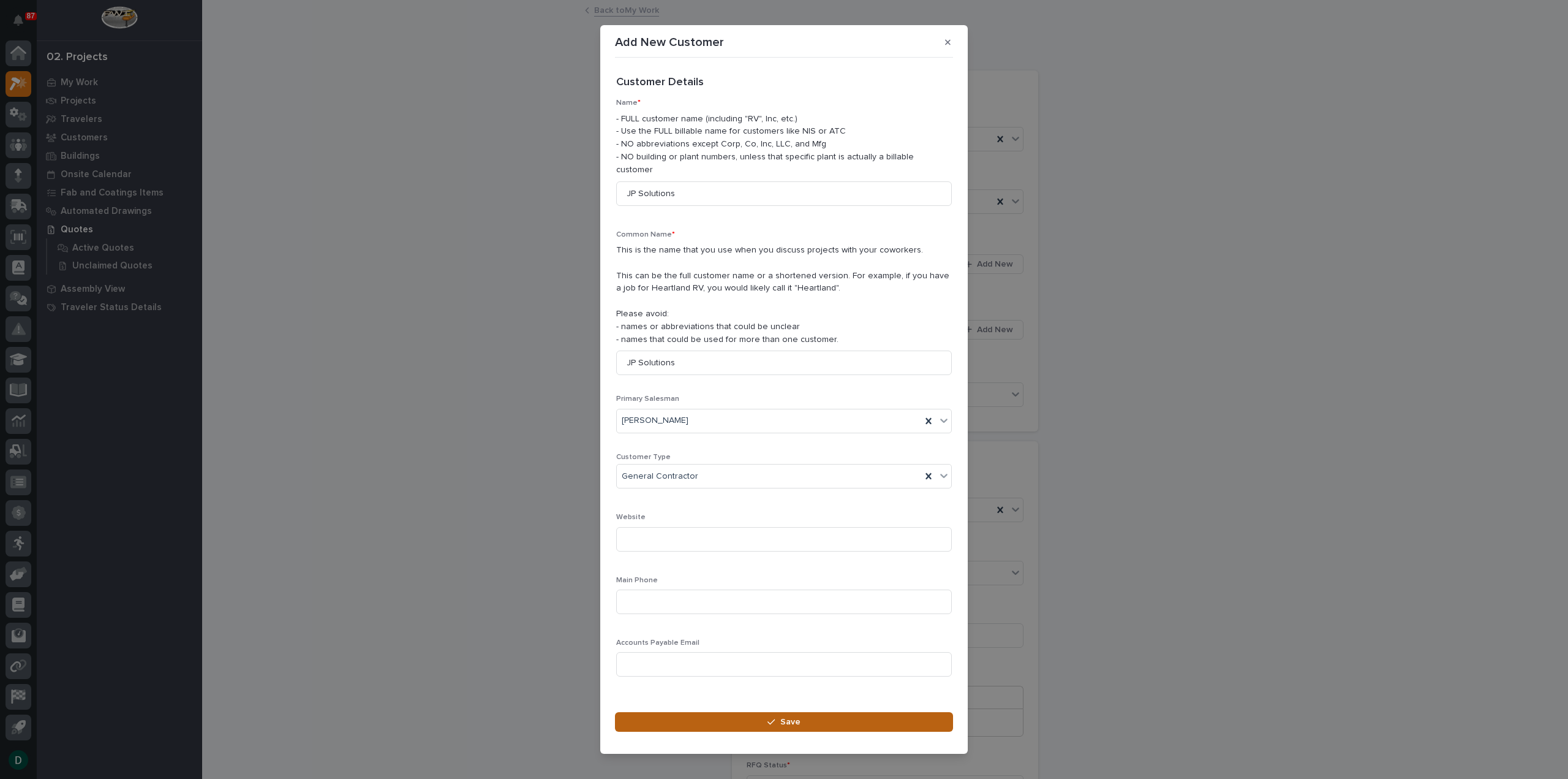
click at [465, 180] on span "Save" at bounding box center [791, 722] width 20 height 11
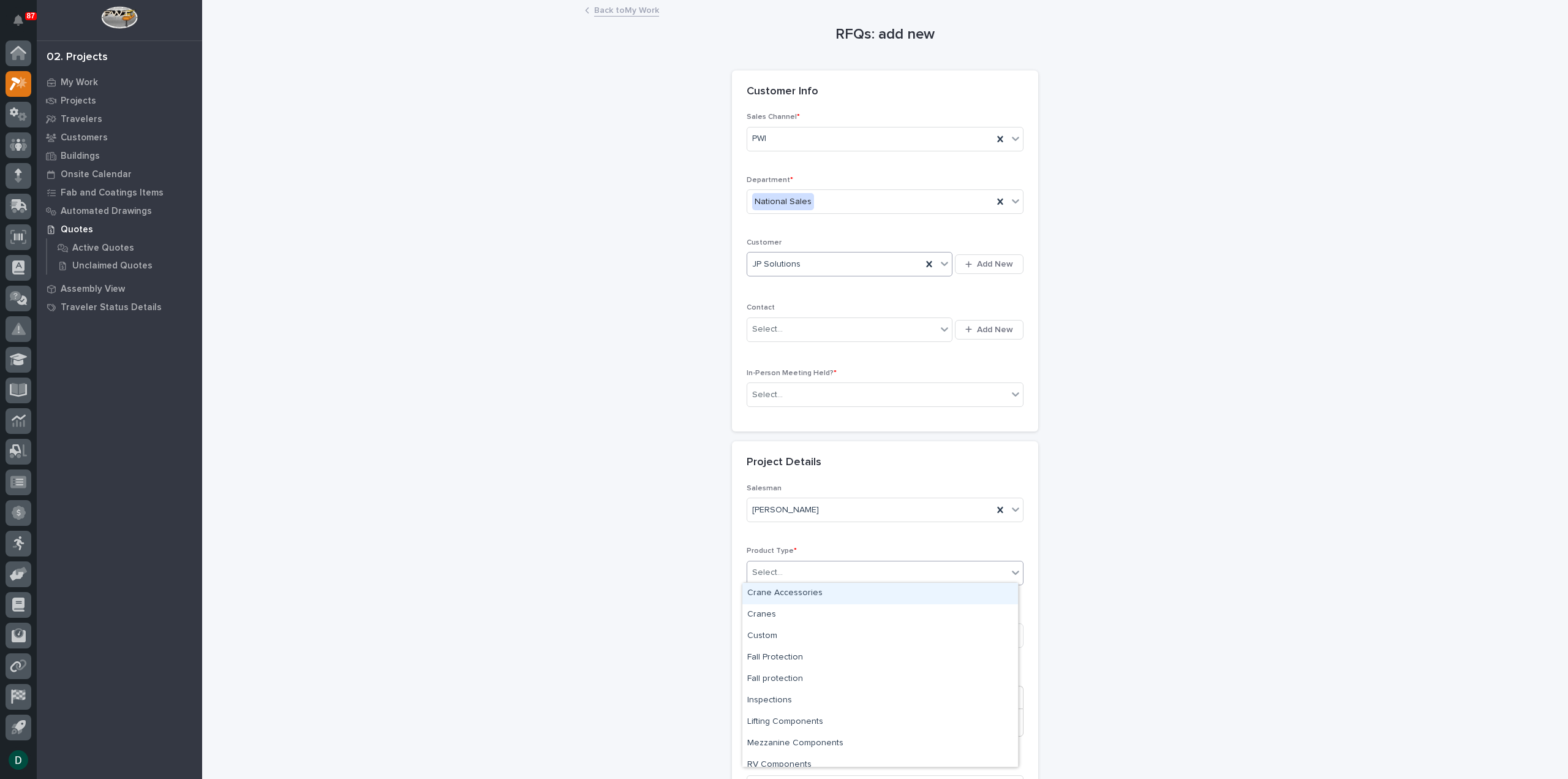
click at [465, 180] on div "Select..." at bounding box center [877, 572] width 260 height 20
click at [465, 180] on div "Mezzanine Components" at bounding box center [880, 743] width 276 height 21
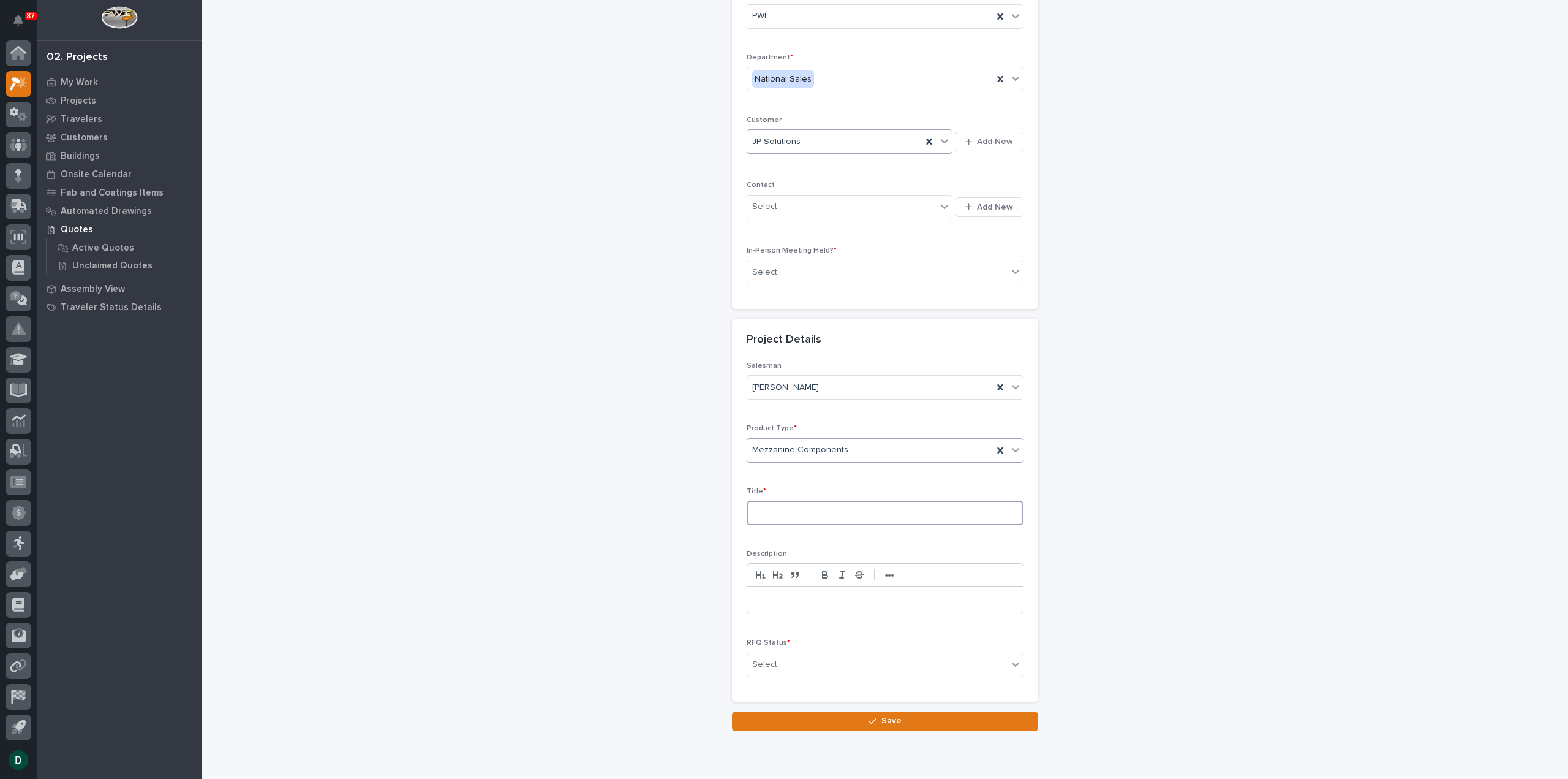
click at [465, 180] on input at bounding box center [885, 513] width 277 height 25
type input "M"
type input "Akina Pharmacy mezz addition"
click at [465, 180] on div "Select..." at bounding box center [877, 664] width 260 height 20
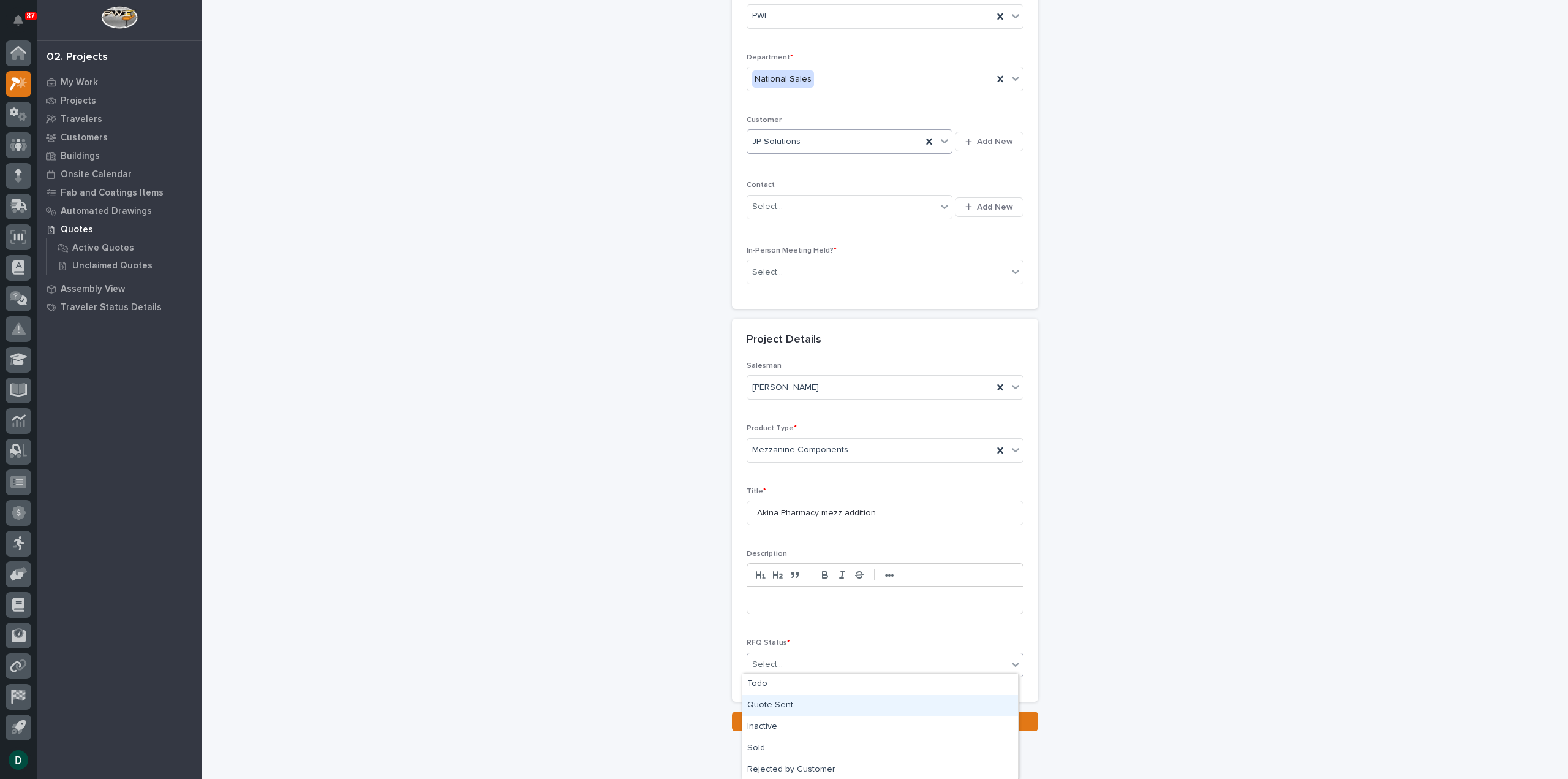
scroll to position [22, 0]
click at [465, 180] on div "Quote Sent" at bounding box center [880, 684] width 276 height 21
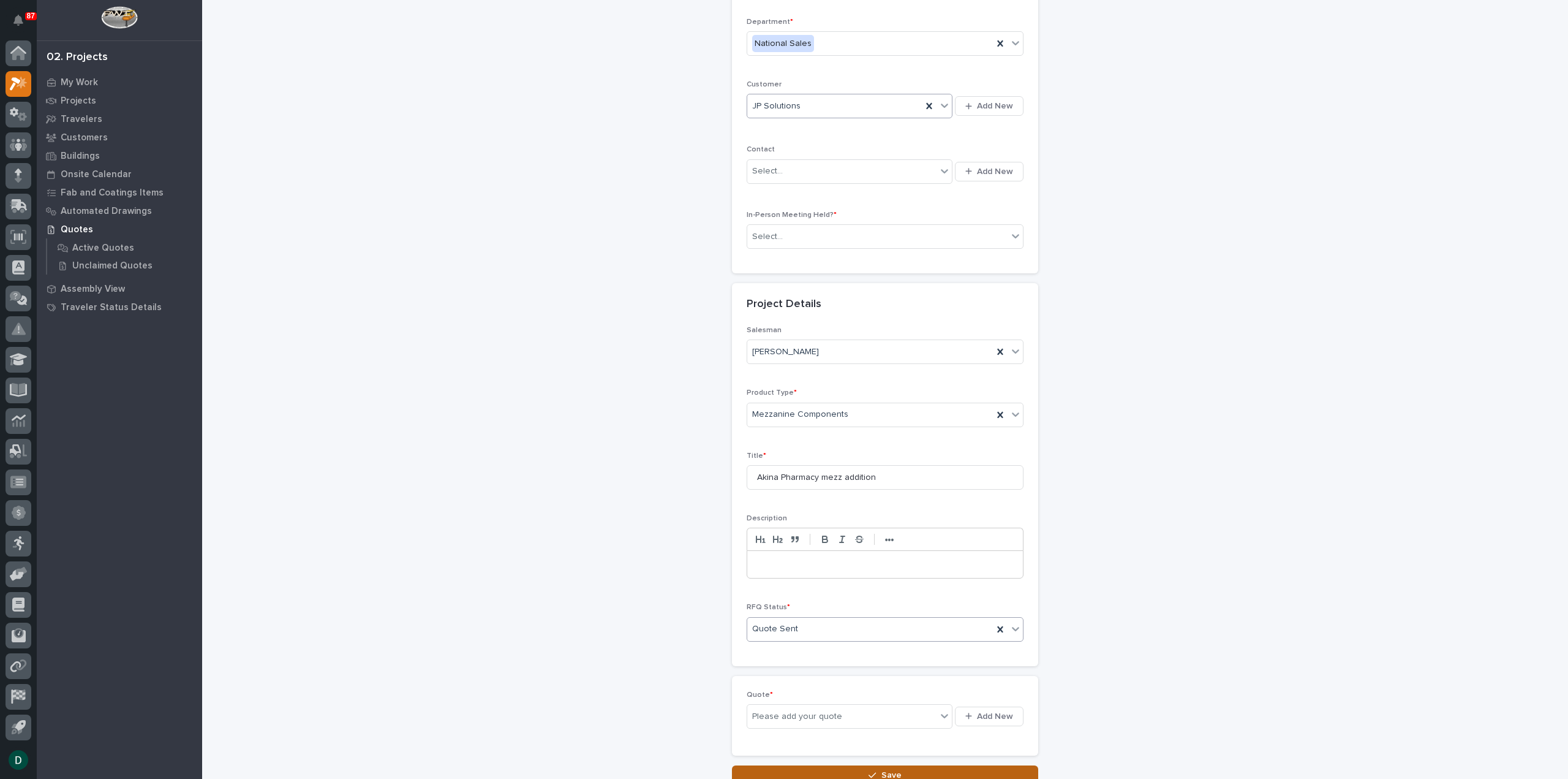
scroll to position [166, 0]
click at [465, 180] on div "button" at bounding box center [970, 707] width 11 height 8
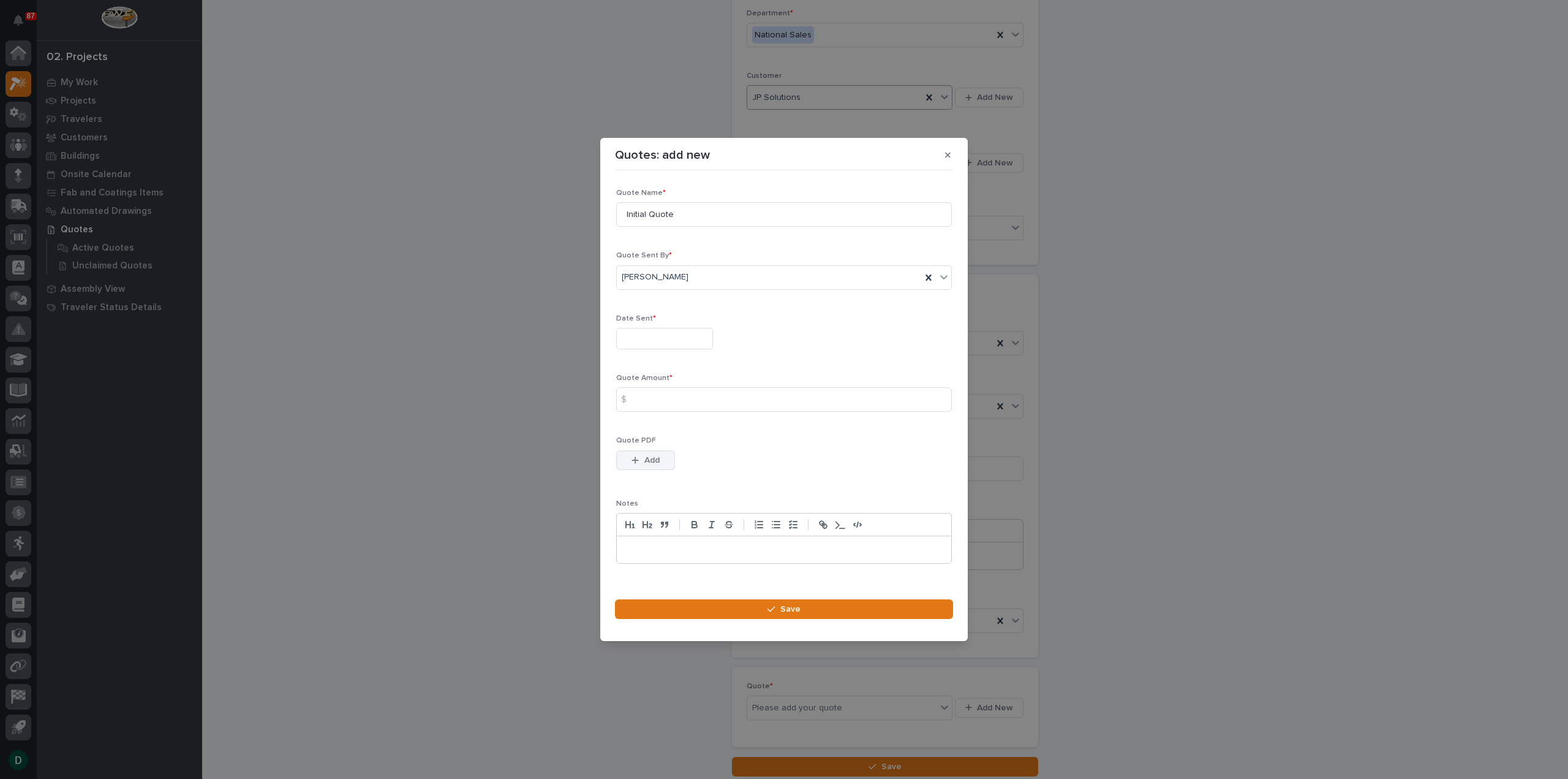
click at [465, 180] on button "Add" at bounding box center [646, 460] width 59 height 19
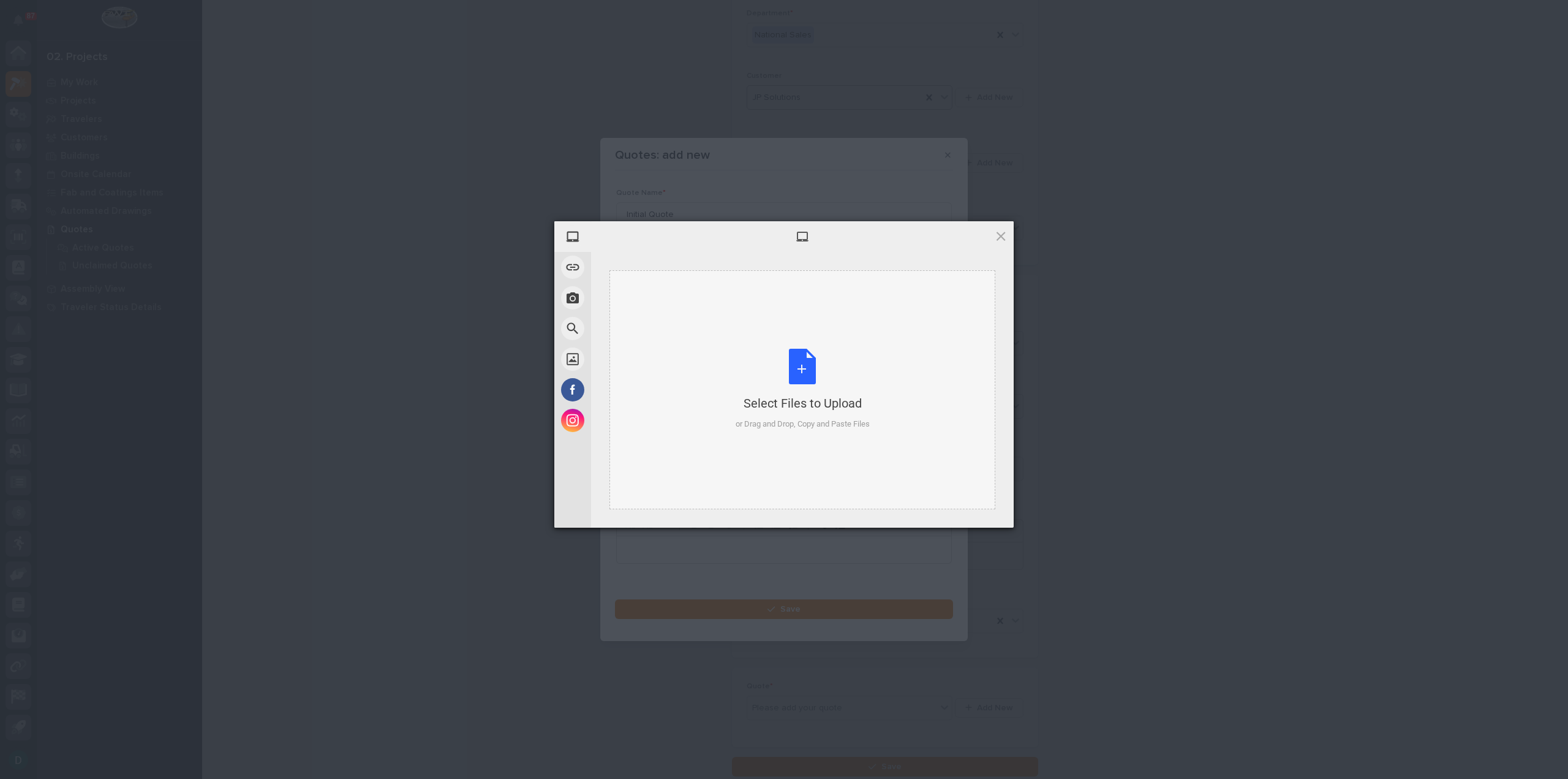
click at [465, 180] on div "Select Files to Upload or Drag and Drop, Copy and Paste Files" at bounding box center [803, 389] width 134 height 81
drag, startPoint x: 977, startPoint y: 513, endPoint x: 416, endPoint y: 557, distance: 562.7
click at [465, 180] on span "Upload 1" at bounding box center [976, 511] width 24 height 9
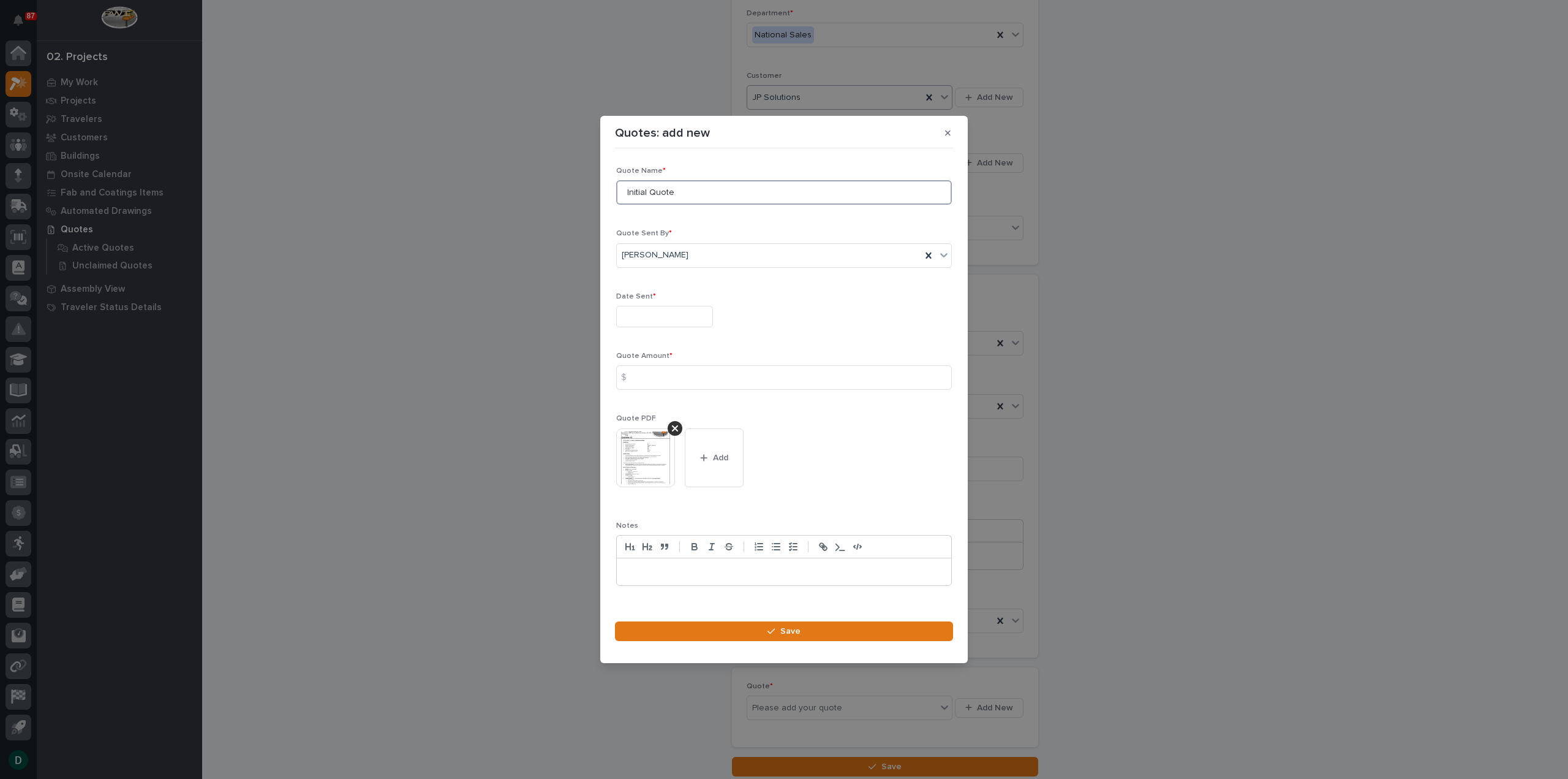
click at [465, 180] on input "Initial Quote" at bounding box center [784, 193] width 335 height 25
drag, startPoint x: 679, startPoint y: 195, endPoint x: 597, endPoint y: 201, distance: 82.2
click at [465, 180] on div "Quotes: add new Loading... Saving… Loading... Saving… Loading... Saving… Quote …" at bounding box center [784, 389] width 1568 height 779
type input "R3"
click at [465, 180] on input "text" at bounding box center [665, 317] width 97 height 21
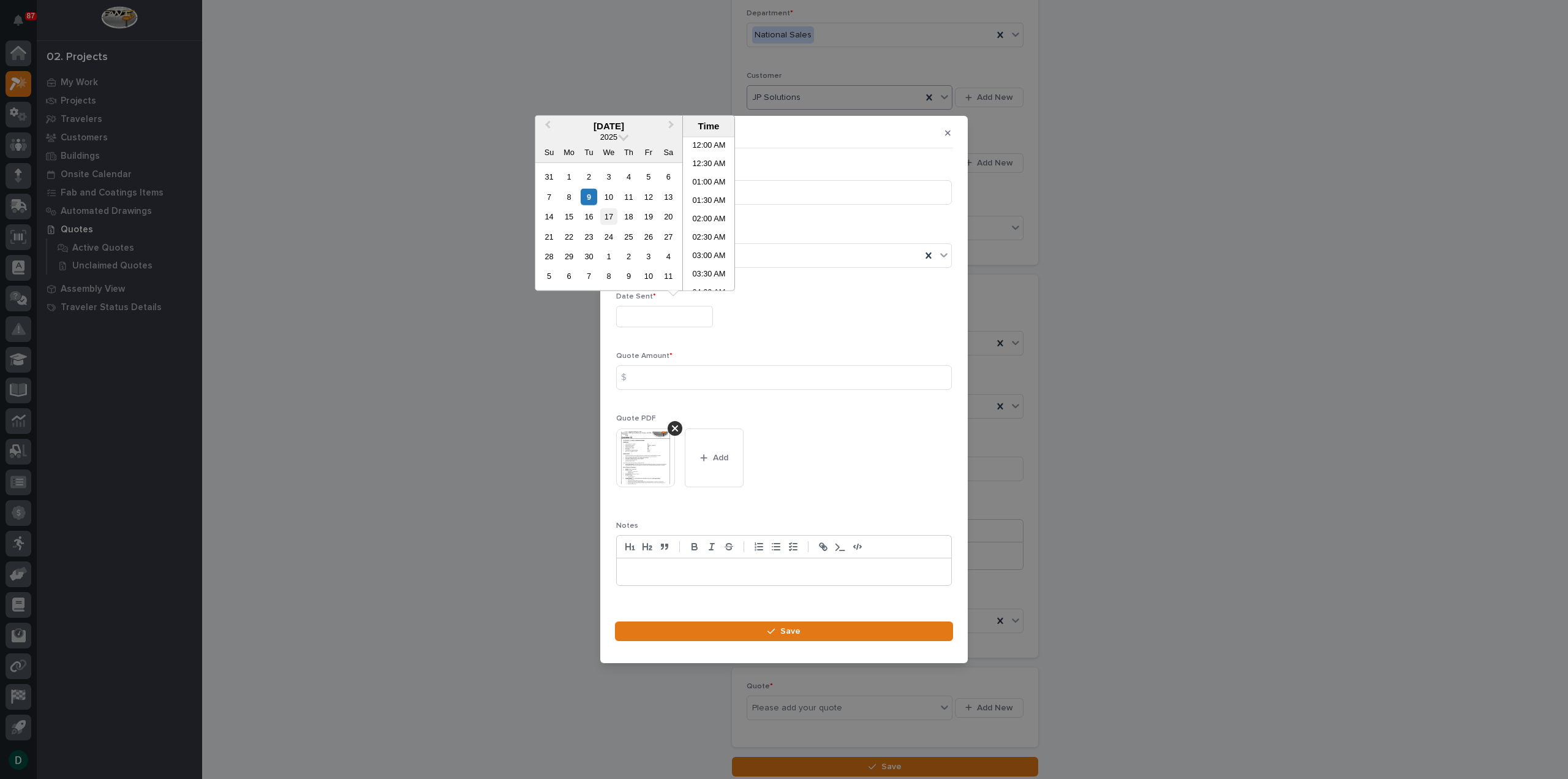
scroll to position [209, 0]
click at [465, 180] on div "9" at bounding box center [589, 196] width 17 height 17
type input "**********"
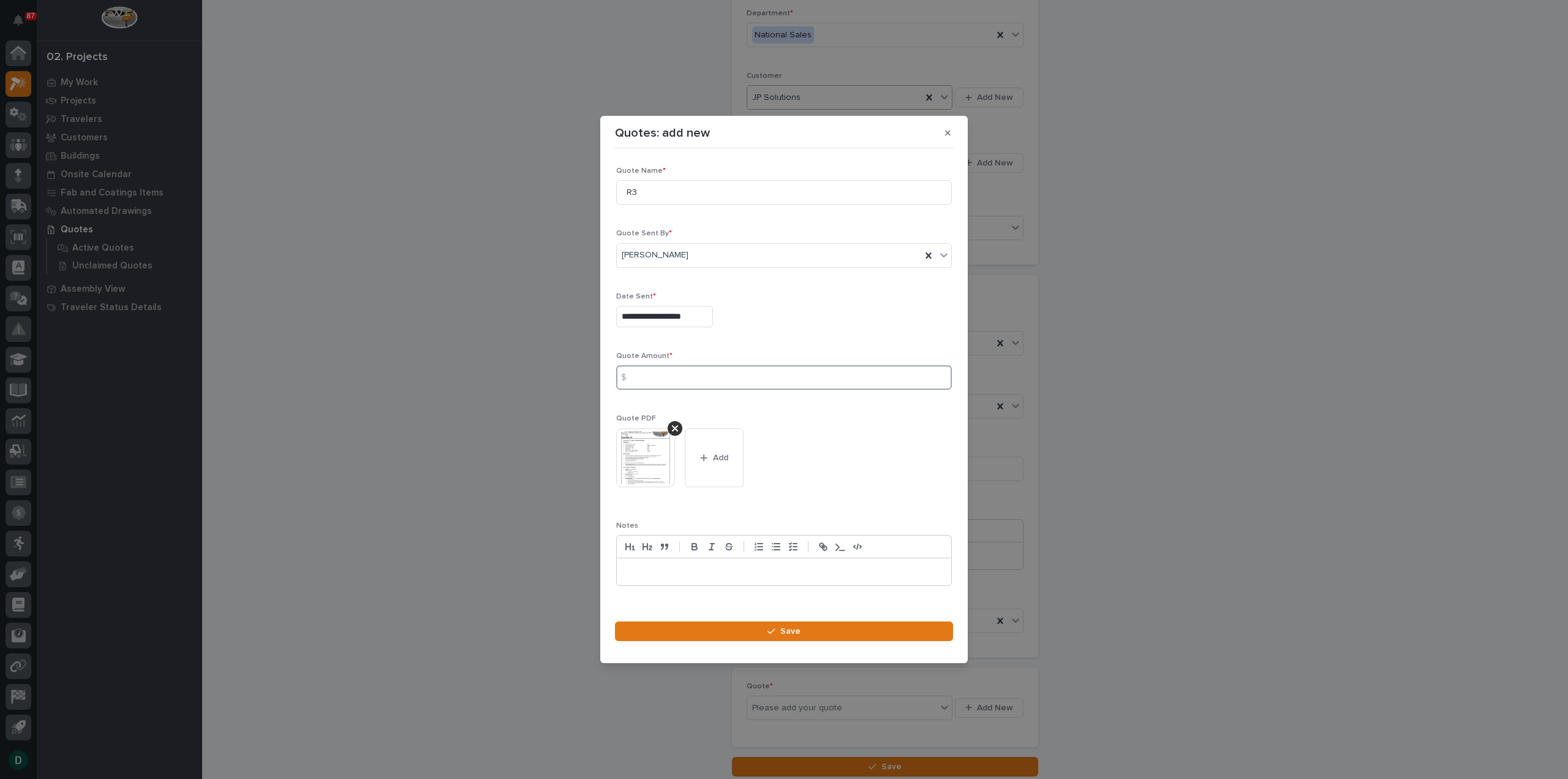
click at [465, 180] on input at bounding box center [784, 377] width 335 height 25
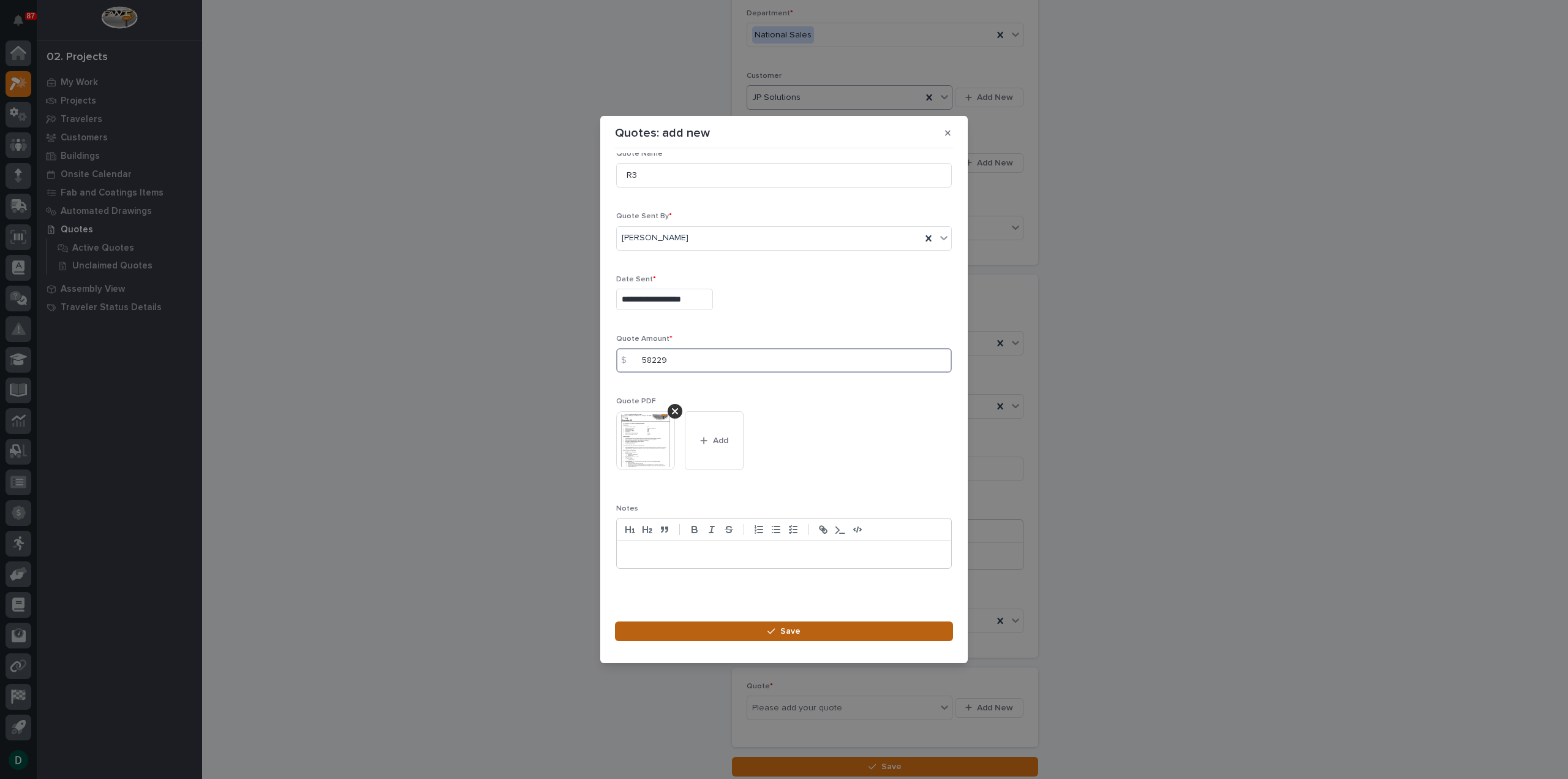
type input "58229"
click at [465, 180] on button "Save" at bounding box center [784, 631] width 338 height 19
